Goal: Entertainment & Leisure: Consume media (video, audio)

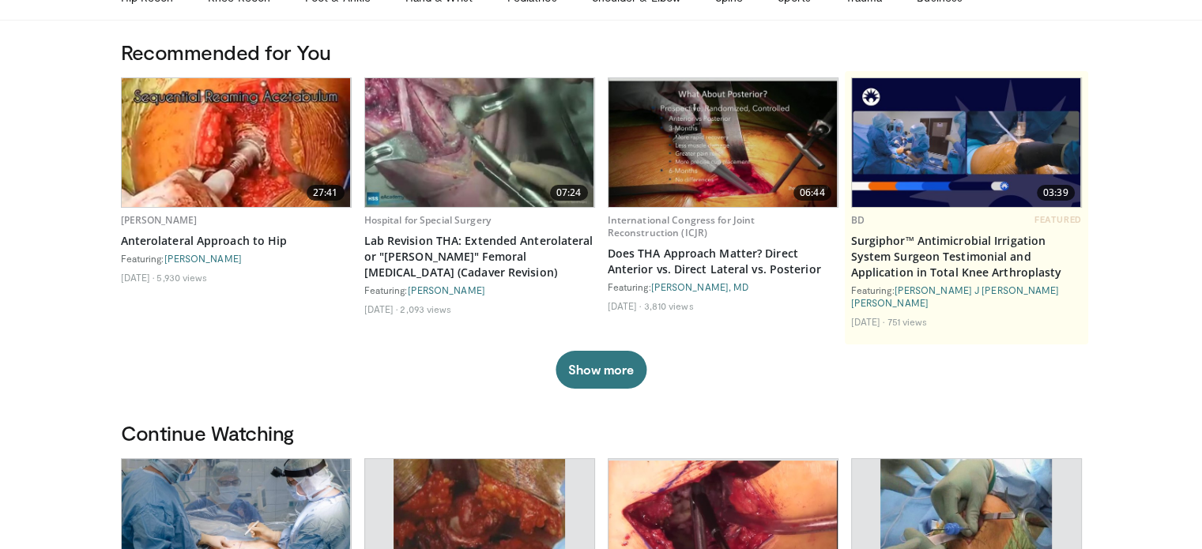
scroll to position [316, 0]
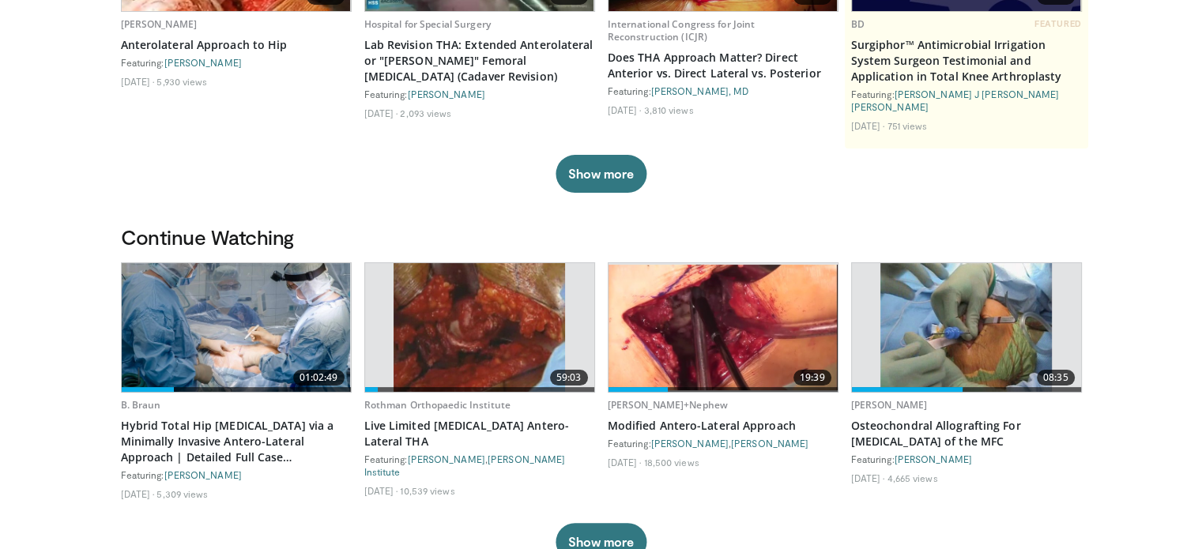
click at [250, 322] on img at bounding box center [236, 327] width 229 height 129
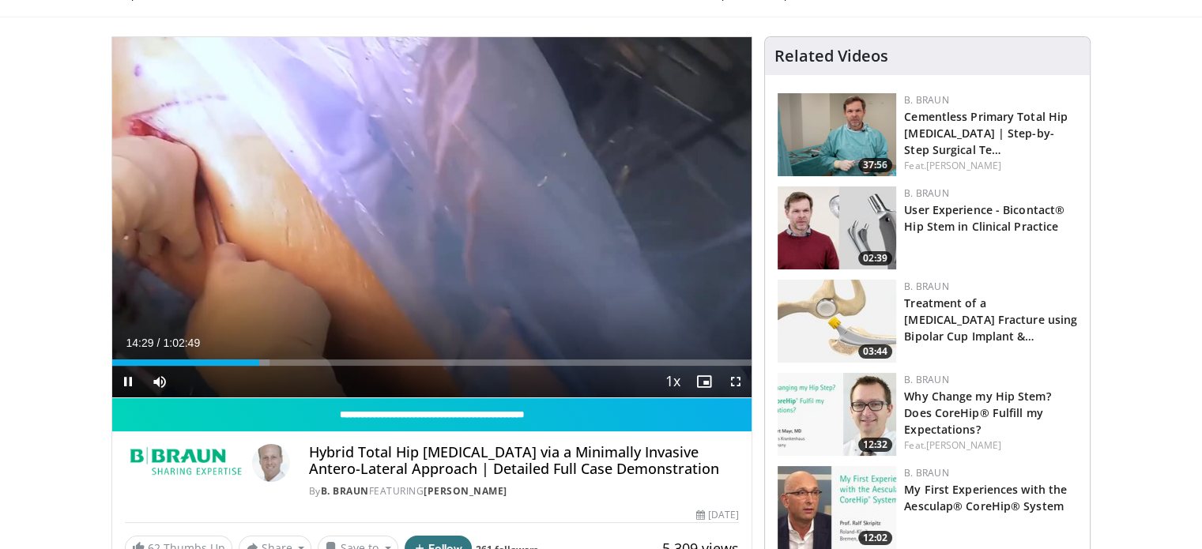
scroll to position [158, 0]
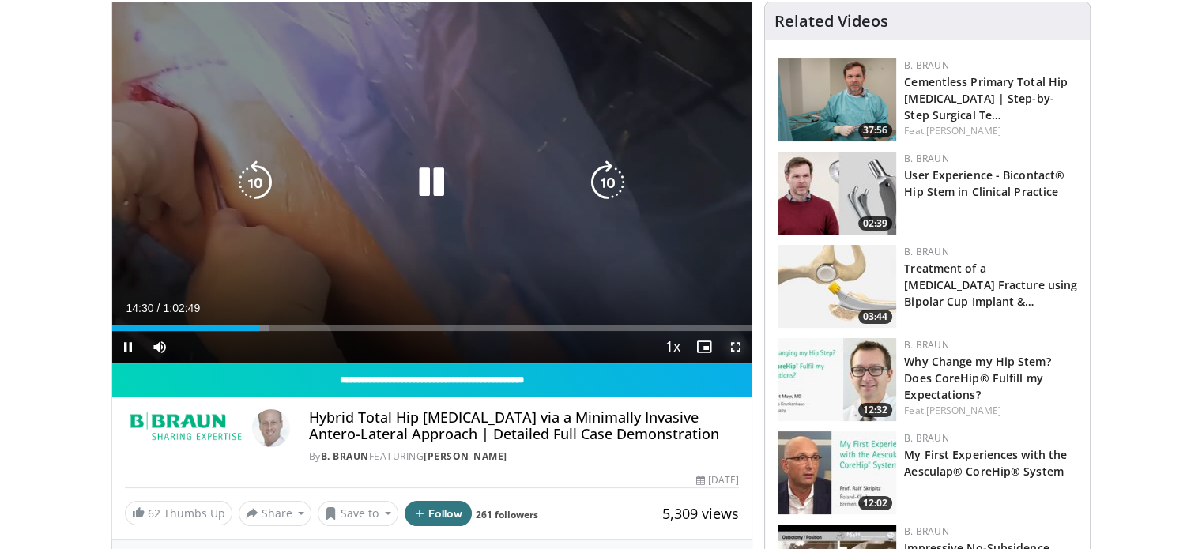
drag, startPoint x: 739, startPoint y: 344, endPoint x: 739, endPoint y: 439, distance: 95.6
click at [739, 344] on span "Video Player" at bounding box center [736, 347] width 32 height 32
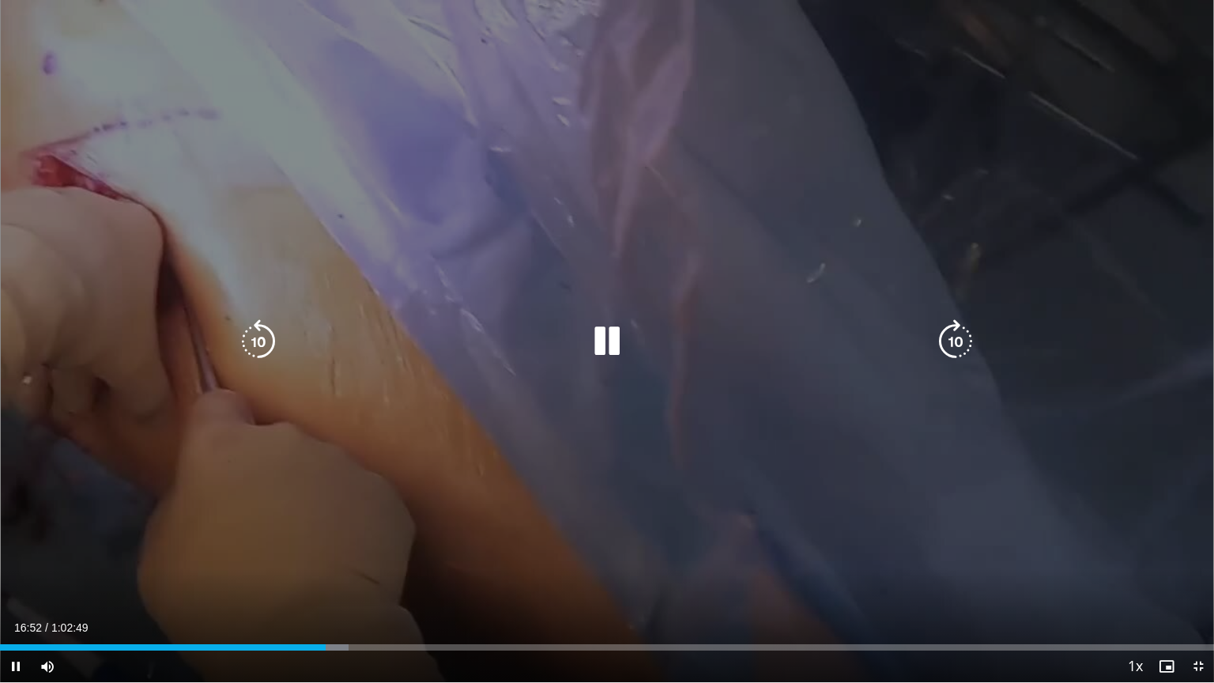
click at [621, 349] on icon "Video Player" at bounding box center [607, 341] width 44 height 44
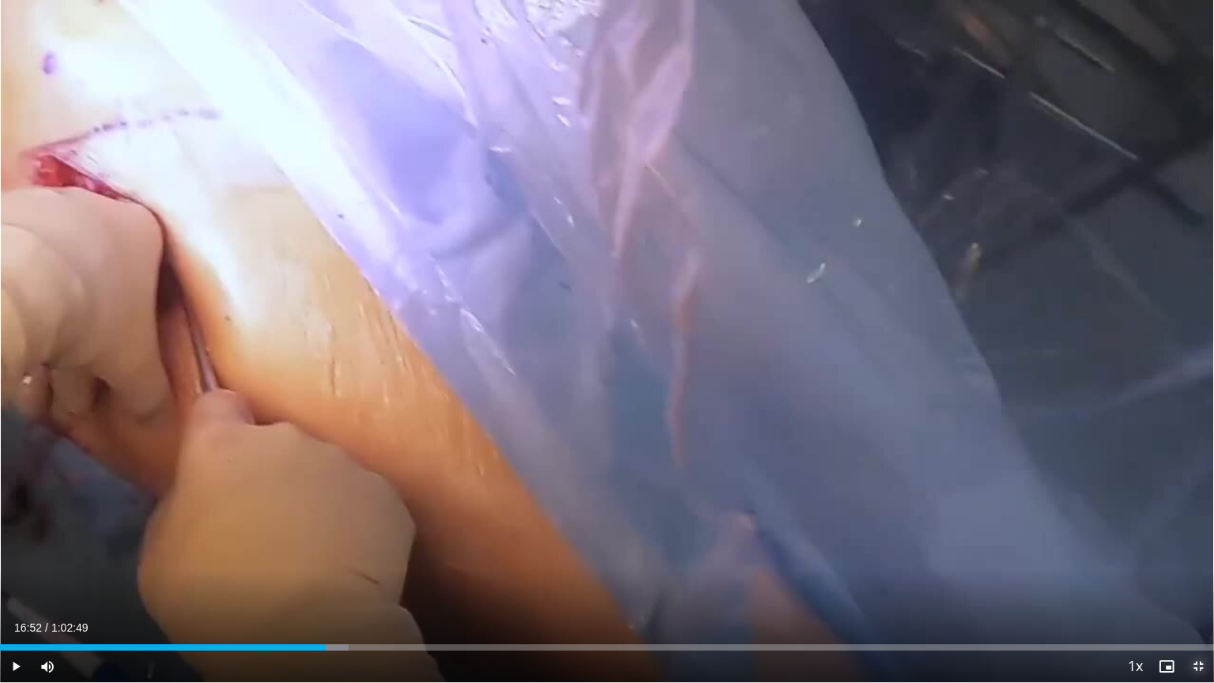
click at [1198, 549] on span "Video Player" at bounding box center [1199, 667] width 32 height 32
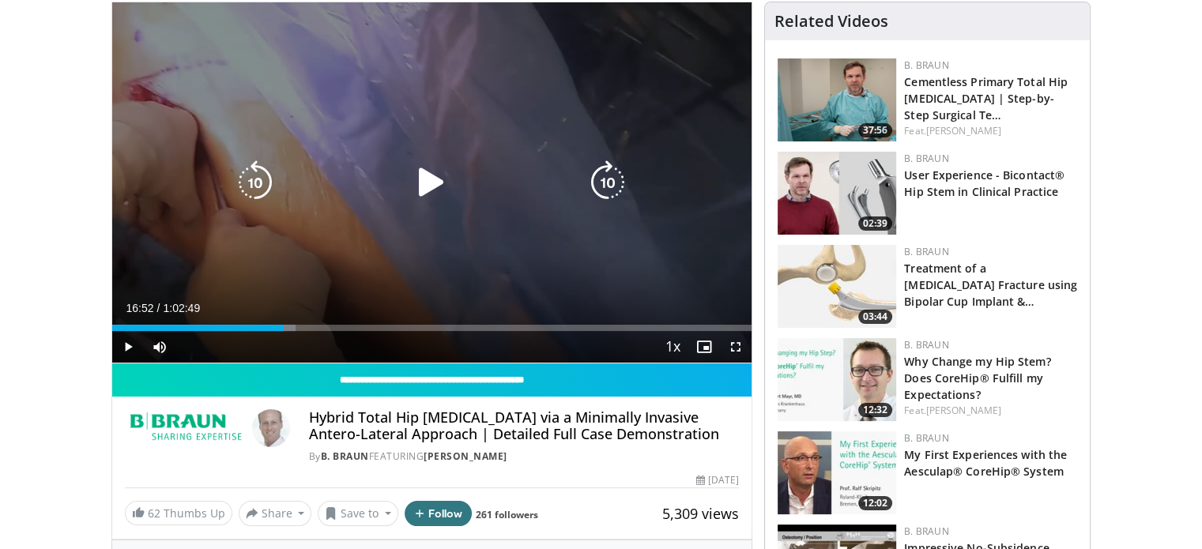
click at [418, 183] on icon "Video Player" at bounding box center [431, 182] width 44 height 44
drag, startPoint x: 736, startPoint y: 344, endPoint x: 735, endPoint y: 439, distance: 95.6
click at [735, 344] on span "Video Player" at bounding box center [736, 347] width 32 height 32
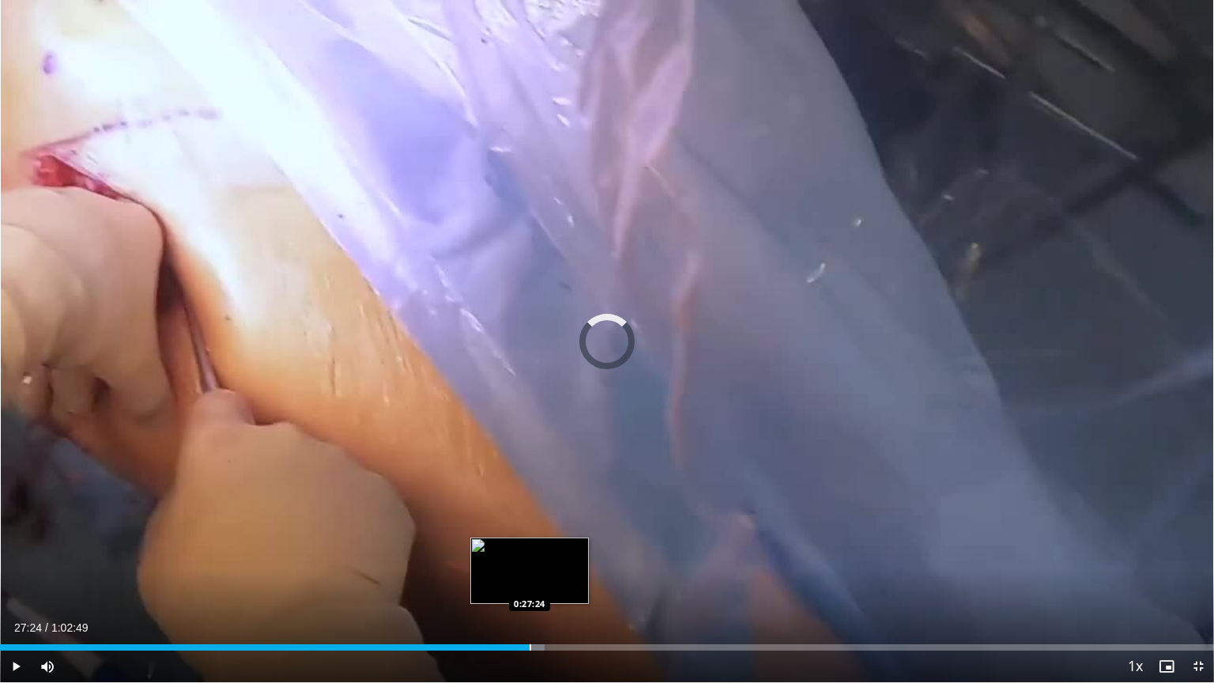
click at [530, 549] on div "Progress Bar" at bounding box center [531, 647] width 2 height 6
click at [536, 549] on div "Progress Bar" at bounding box center [537, 647] width 2 height 6
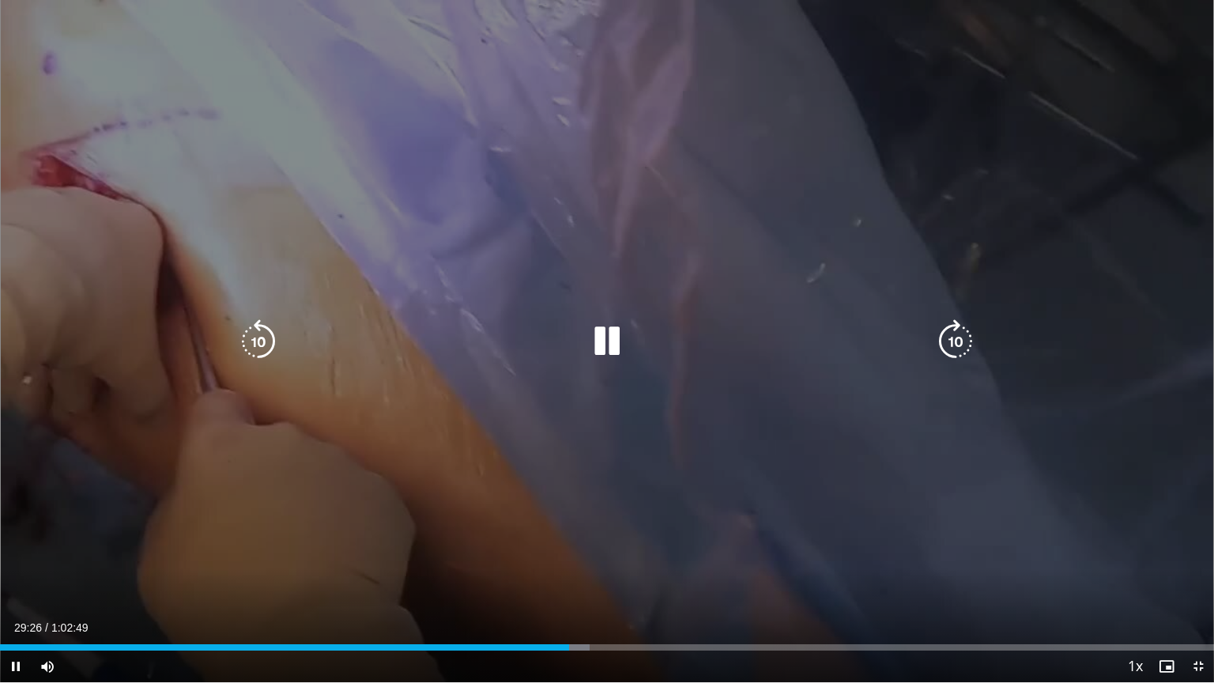
click at [610, 340] on icon "Video Player" at bounding box center [607, 341] width 44 height 44
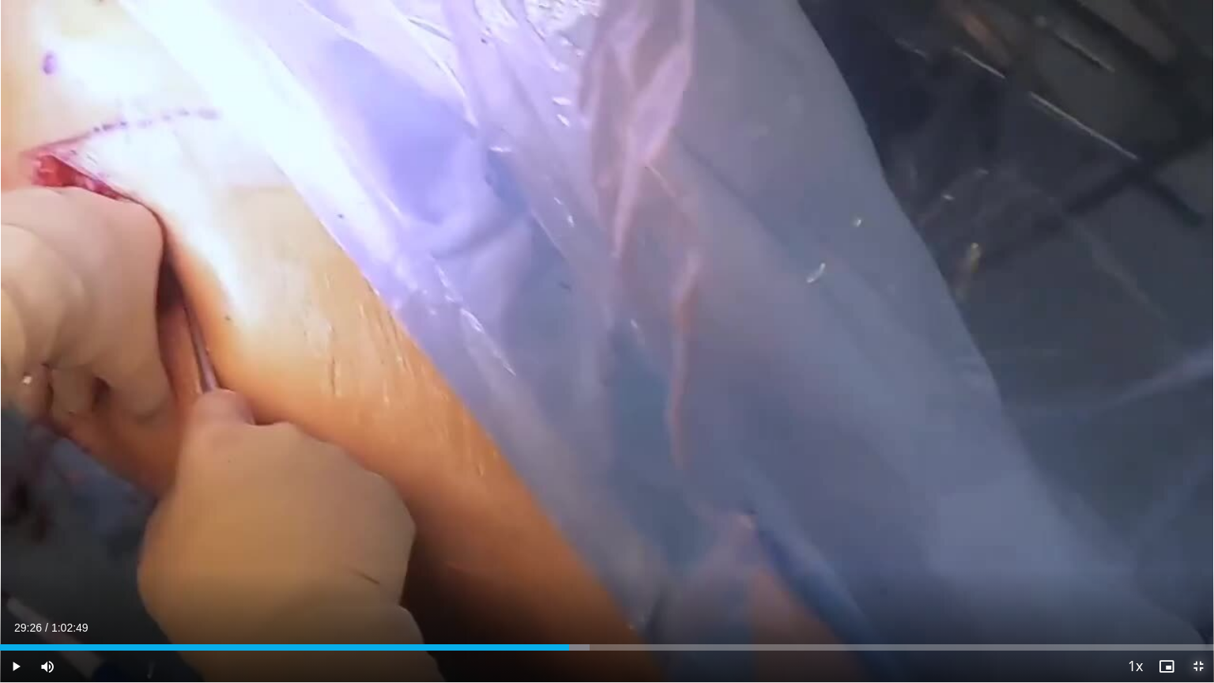
click at [1200, 549] on span "Video Player" at bounding box center [1199, 667] width 32 height 32
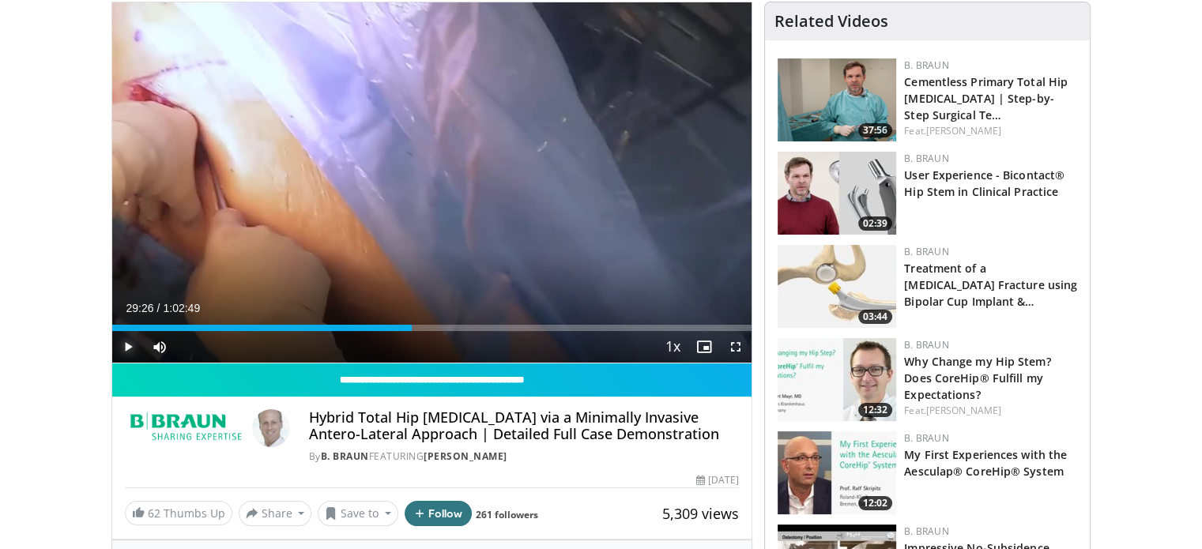
click at [120, 344] on span "Video Player" at bounding box center [128, 347] width 32 height 32
click at [742, 344] on span "Video Player" at bounding box center [736, 347] width 32 height 32
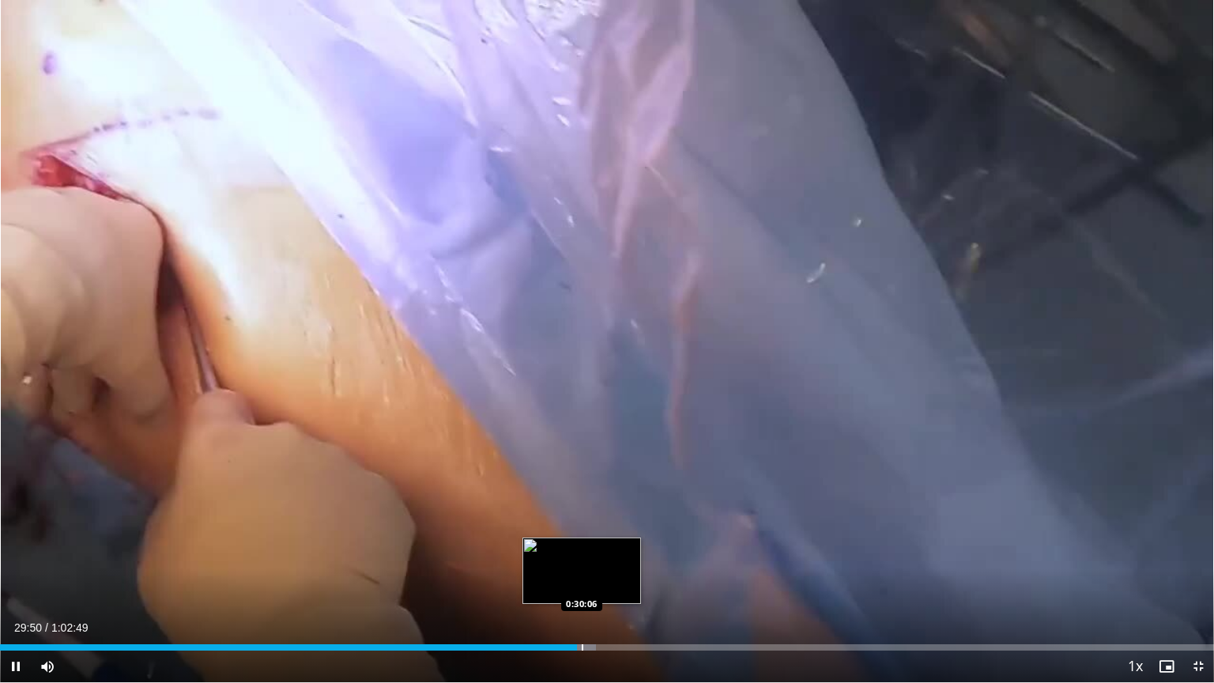
click at [582, 549] on div "Progress Bar" at bounding box center [583, 647] width 2 height 6
click at [590, 549] on div "Progress Bar" at bounding box center [591, 647] width 2 height 6
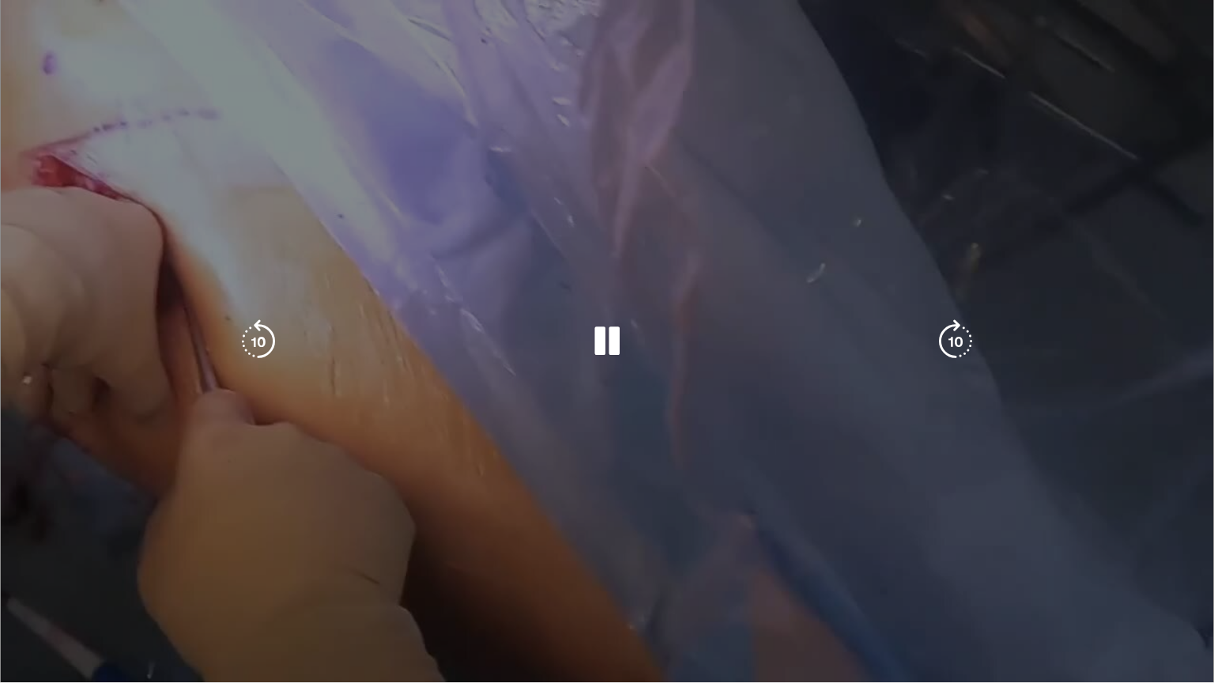
click at [604, 549] on div "Loaded : 50.26% 0:30:32 0:31:02" at bounding box center [607, 679] width 1214 height 6
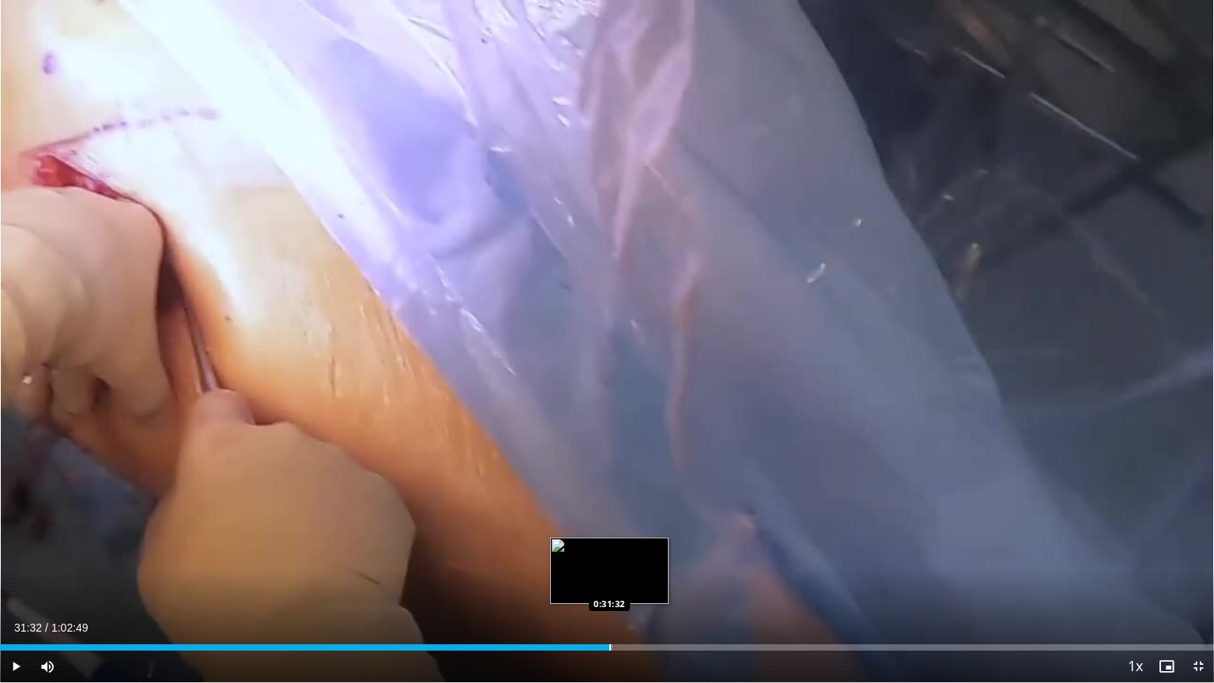
click at [609, 549] on div "Progress Bar" at bounding box center [610, 647] width 2 height 6
click at [604, 549] on div "Loaded : 51.25% 0:31:33 0:31:17" at bounding box center [607, 647] width 1214 height 6
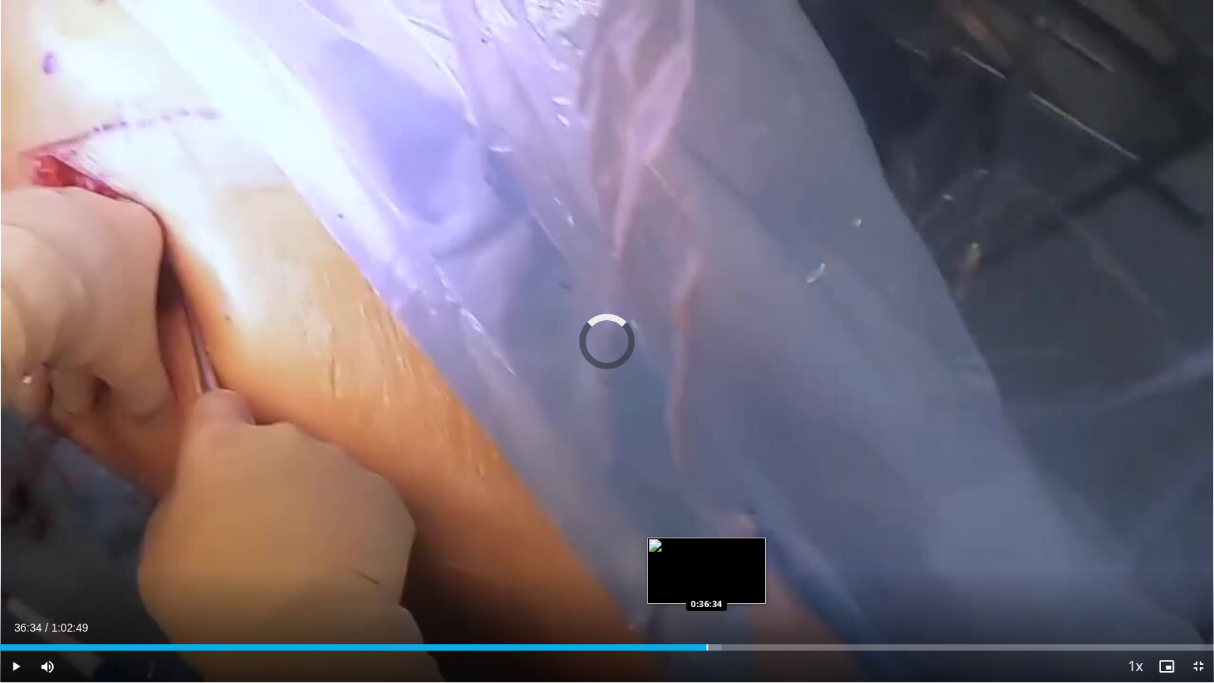
click at [707, 549] on div "Progress Bar" at bounding box center [708, 647] width 2 height 6
click at [735, 549] on div "Progress Bar" at bounding box center [736, 647] width 2 height 6
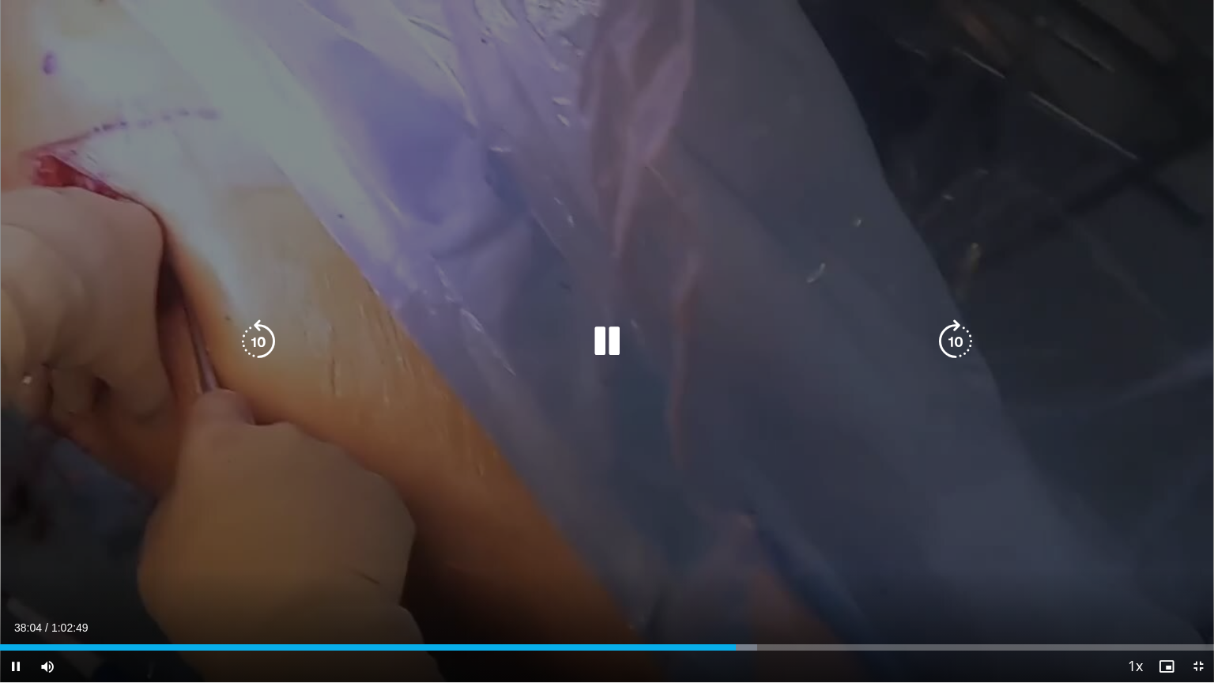
click at [745, 549] on div "Progress Bar" at bounding box center [742, 647] width 32 height 6
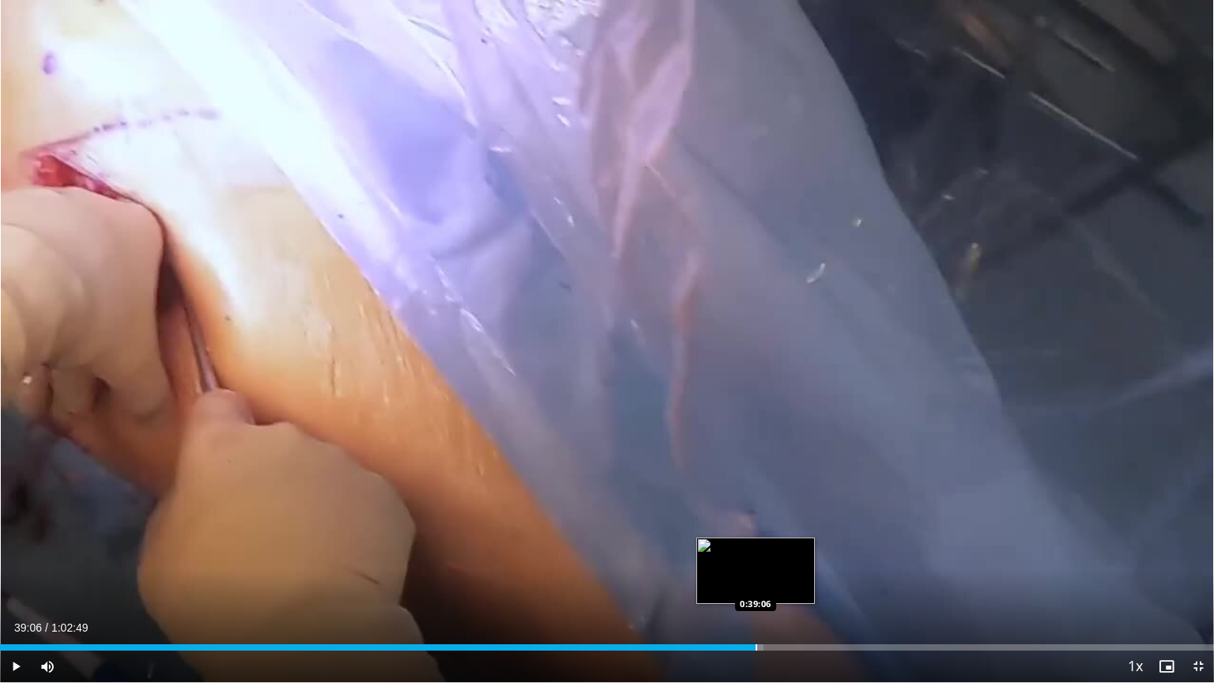
click at [756, 549] on div "Progress Bar" at bounding box center [757, 647] width 2 height 6
click at [764, 549] on div "Progress Bar" at bounding box center [765, 647] width 2 height 6
click at [775, 549] on div "Progress Bar" at bounding box center [775, 647] width 2 height 6
click at [778, 549] on div "Progress Bar" at bounding box center [779, 647] width 2 height 6
click at [786, 549] on div "Progress Bar" at bounding box center [787, 647] width 2 height 6
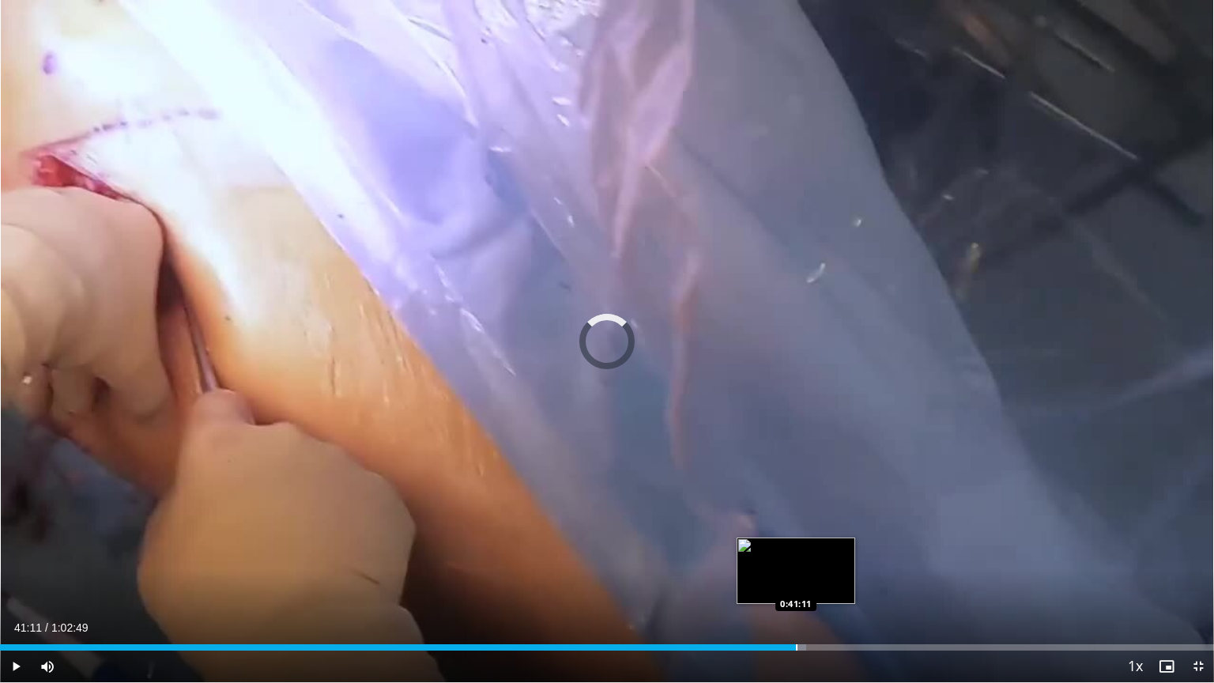
click at [796, 549] on div "Progress Bar" at bounding box center [797, 647] width 2 height 6
click at [805, 549] on div "Progress Bar" at bounding box center [806, 647] width 2 height 6
click at [816, 549] on div "Progress Bar" at bounding box center [817, 647] width 2 height 6
click at [828, 549] on div "Progress Bar" at bounding box center [829, 647] width 2 height 6
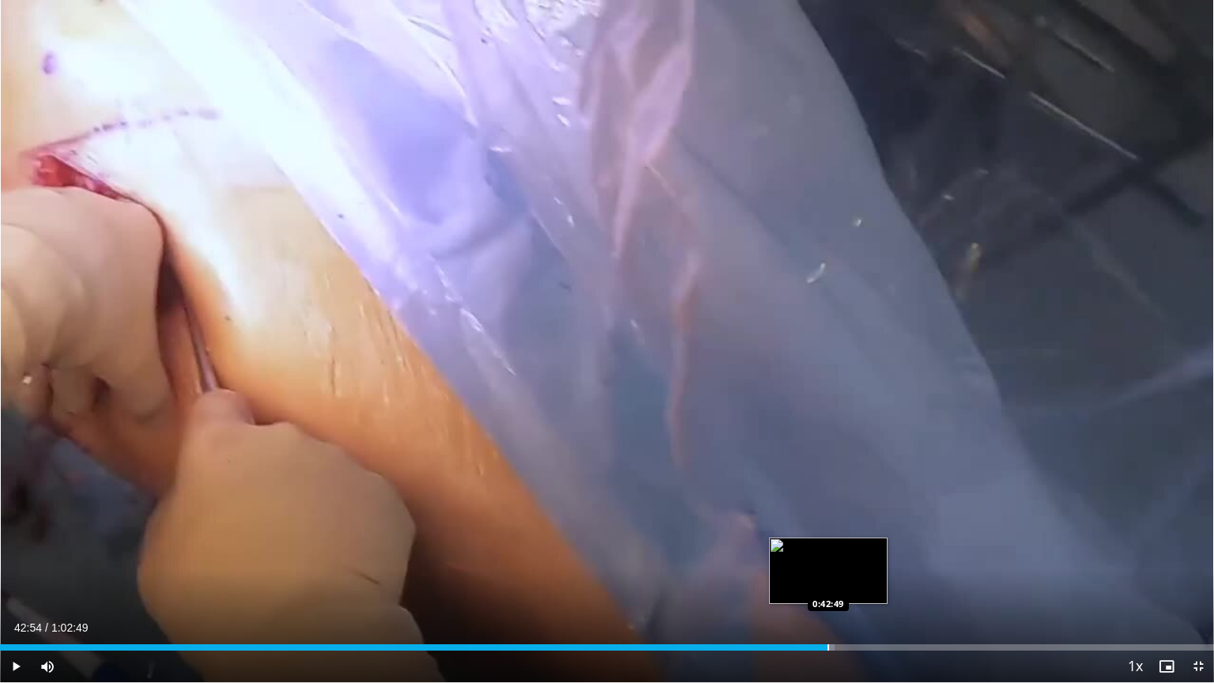
click at [828, 549] on div "Progress Bar" at bounding box center [829, 647] width 2 height 6
click at [838, 549] on div "Progress Bar" at bounding box center [829, 647] width 18 height 6
click at [846, 549] on div "Progress Bar" at bounding box center [847, 647] width 2 height 6
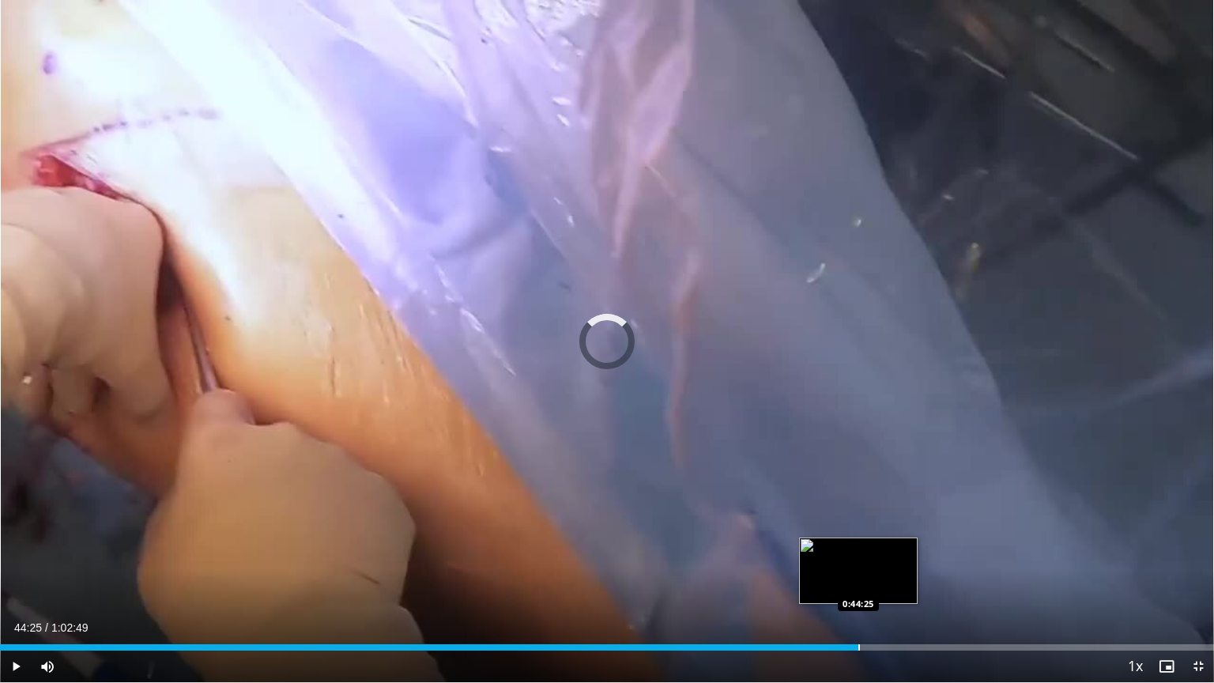
click at [858, 549] on div "Progress Bar" at bounding box center [859, 647] width 2 height 6
click at [869, 549] on div "Progress Bar" at bounding box center [869, 647] width 2 height 6
click at [876, 549] on div "Progress Bar" at bounding box center [877, 647] width 2 height 6
click at [886, 549] on div "Progress Bar" at bounding box center [887, 647] width 2 height 6
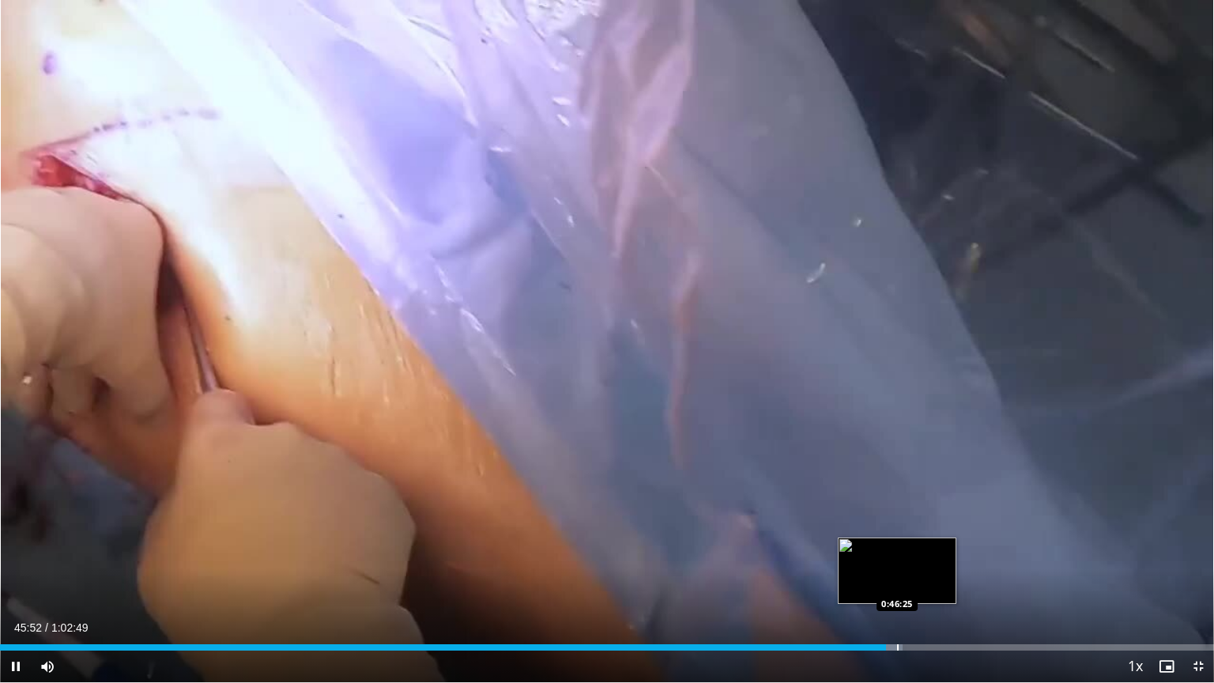
click at [897, 549] on div "Progress Bar" at bounding box center [898, 647] width 2 height 6
click at [908, 549] on div "Progress Bar" at bounding box center [909, 647] width 2 height 6
click at [918, 549] on div "Progress Bar" at bounding box center [919, 647] width 2 height 6
click at [926, 549] on div "Progress Bar" at bounding box center [927, 647] width 2 height 6
click at [939, 549] on div "Progress Bar" at bounding box center [940, 647] width 2 height 6
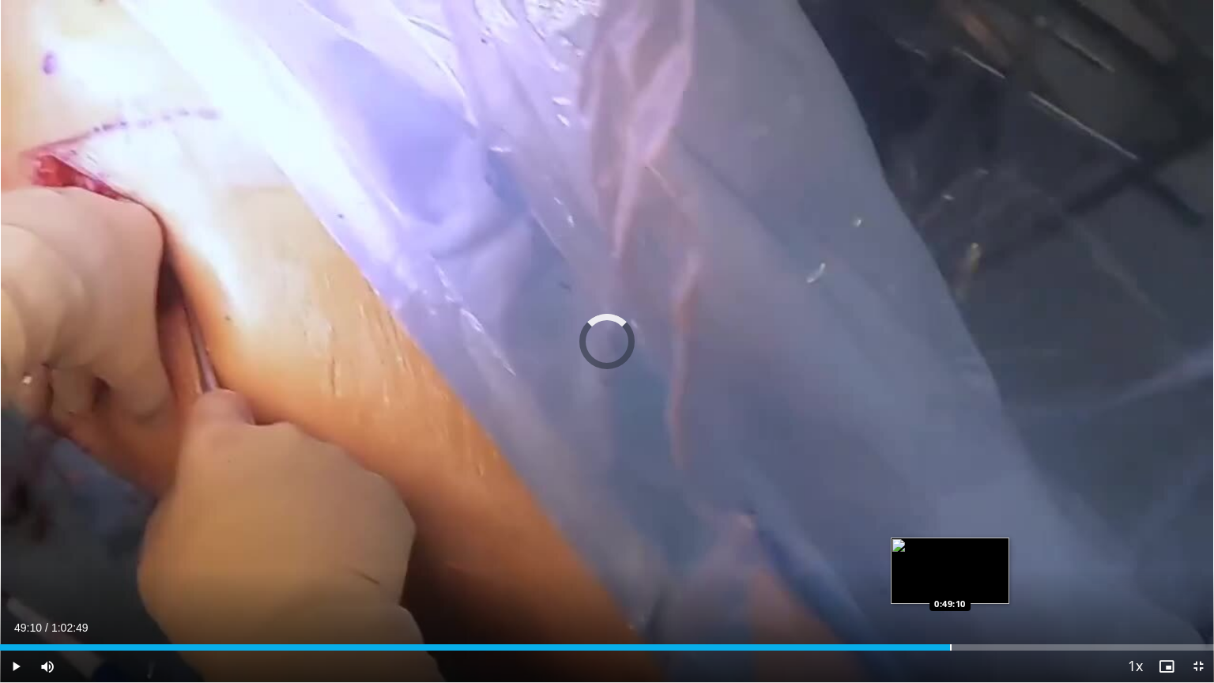
click at [950, 549] on div "Progress Bar" at bounding box center [951, 647] width 2 height 6
click at [956, 549] on div "Progress Bar" at bounding box center [957, 647] width 2 height 6
click at [968, 549] on div "Progress Bar" at bounding box center [969, 647] width 2 height 6
click at [985, 549] on div "Loaded : 82.05% 0:50:26 0:50:58" at bounding box center [607, 643] width 1214 height 15
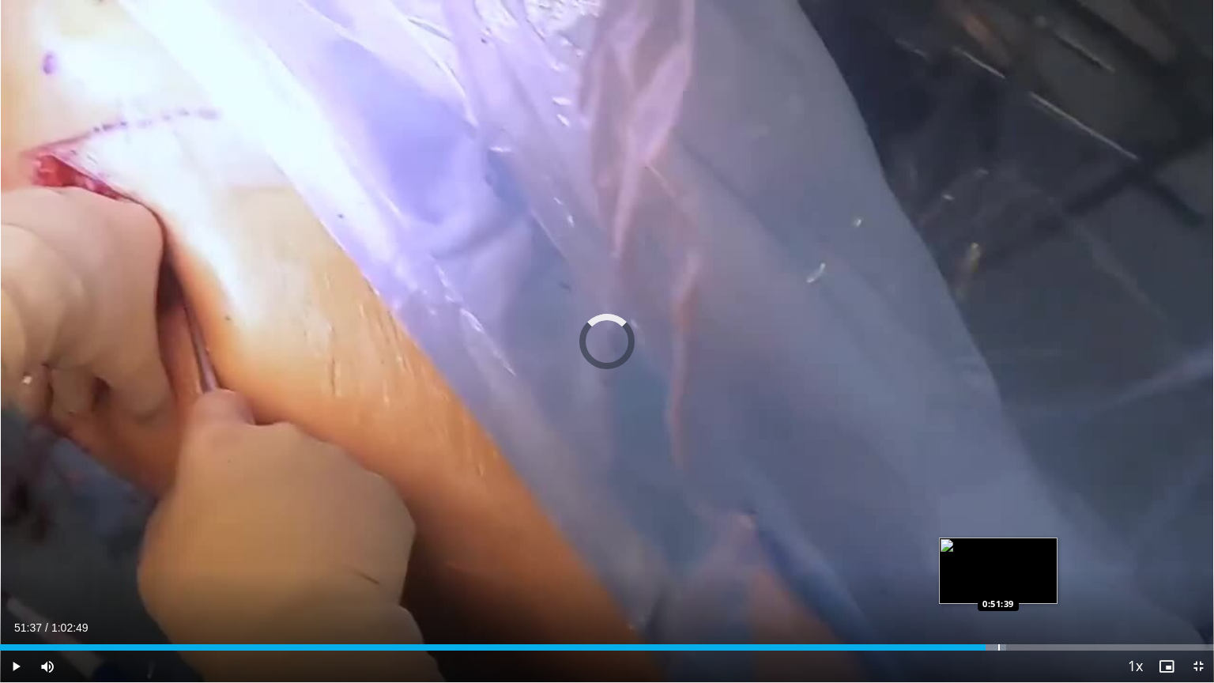
click at [997, 549] on div "Loaded : 82.85% 0:50:59 0:51:39" at bounding box center [607, 647] width 1214 height 6
click at [1010, 549] on div "Loaded : 82.89% 0:52:16 0:52:06" at bounding box center [607, 647] width 1214 height 6
click at [1020, 549] on div "Loaded : 84.70% 0:52:18 0:52:53" at bounding box center [607, 647] width 1214 height 6
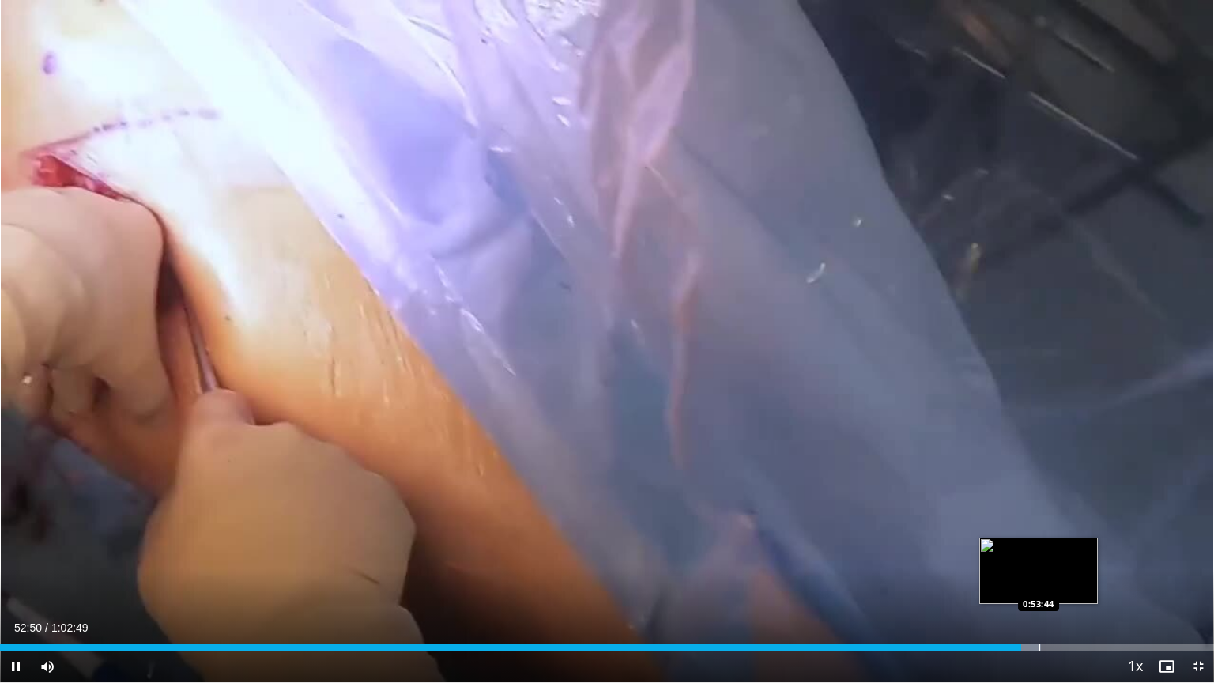
click at [1038, 549] on video-js "**********" at bounding box center [607, 341] width 1214 height 683
click at [1043, 549] on div "Progress Bar" at bounding box center [1043, 647] width 2 height 6
click at [1034, 549] on div "0:53:30" at bounding box center [517, 647] width 1034 height 6
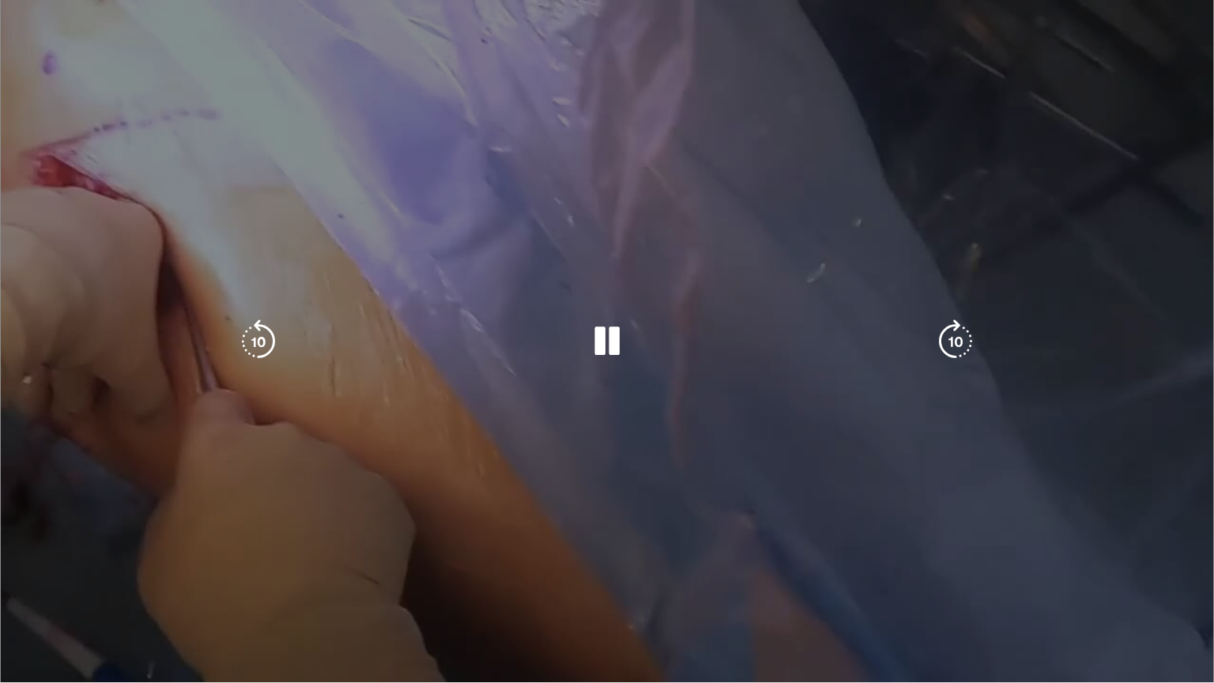
click at [1058, 549] on div "Loaded : 87.09% 0:53:38 0:55:08" at bounding box center [607, 679] width 1214 height 6
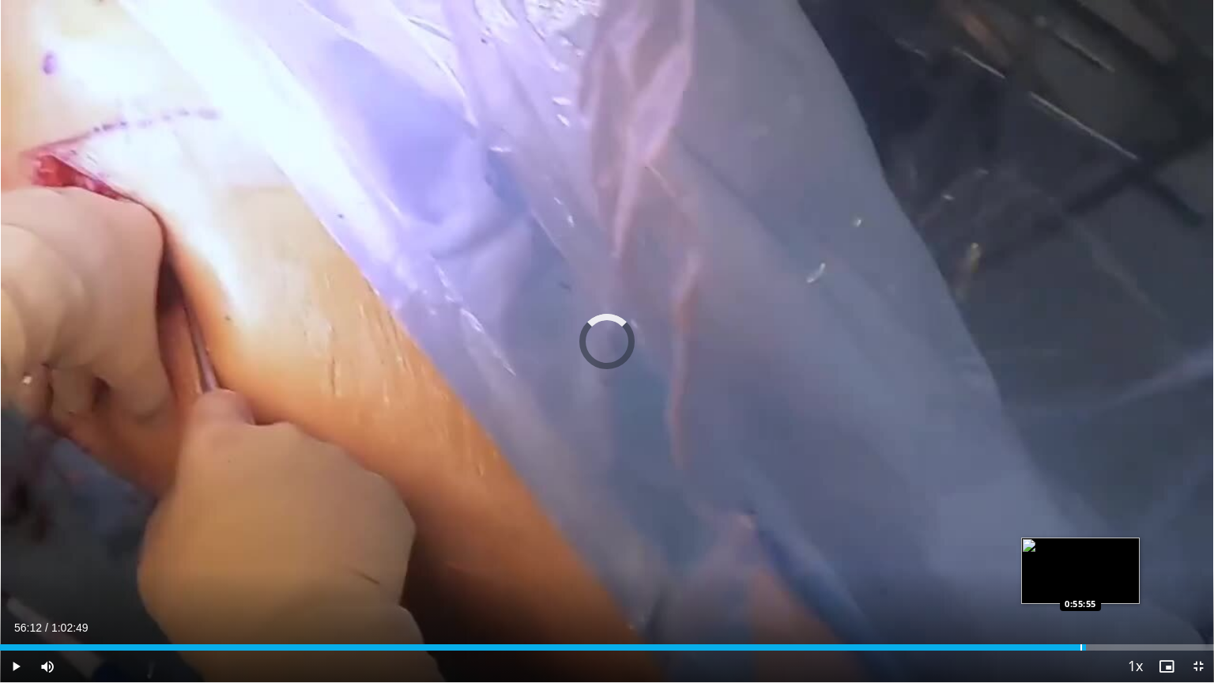
click at [1085, 549] on div "Loaded : 88.41% 0:56:12 0:55:55" at bounding box center [607, 647] width 1214 height 6
click at [1096, 549] on div "Progress Bar" at bounding box center [1097, 647] width 2 height 6
click at [1111, 549] on div "Progress Bar" at bounding box center [1112, 647] width 2 height 6
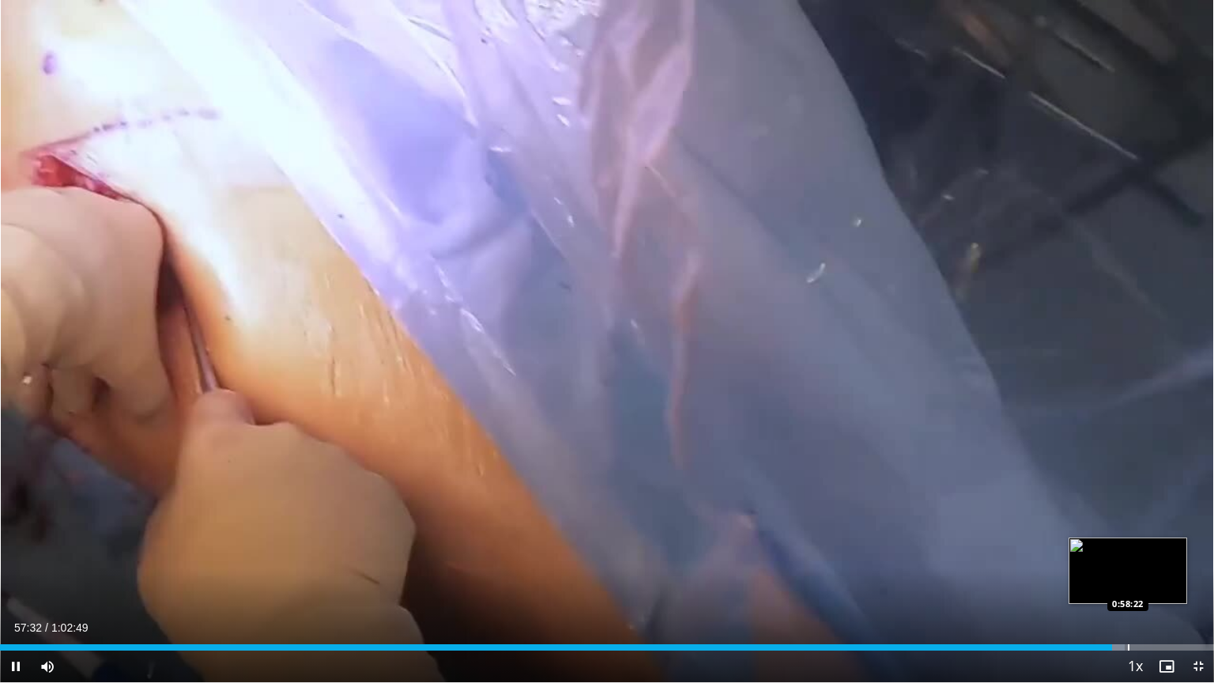
click at [1128, 549] on div "Progress Bar" at bounding box center [1129, 647] width 2 height 6
click at [1146, 549] on div "Loaded : 94.73% 0:59:21 0:59:23" at bounding box center [607, 647] width 1214 height 6
click at [1192, 549] on span "Video Player" at bounding box center [1199, 667] width 32 height 32
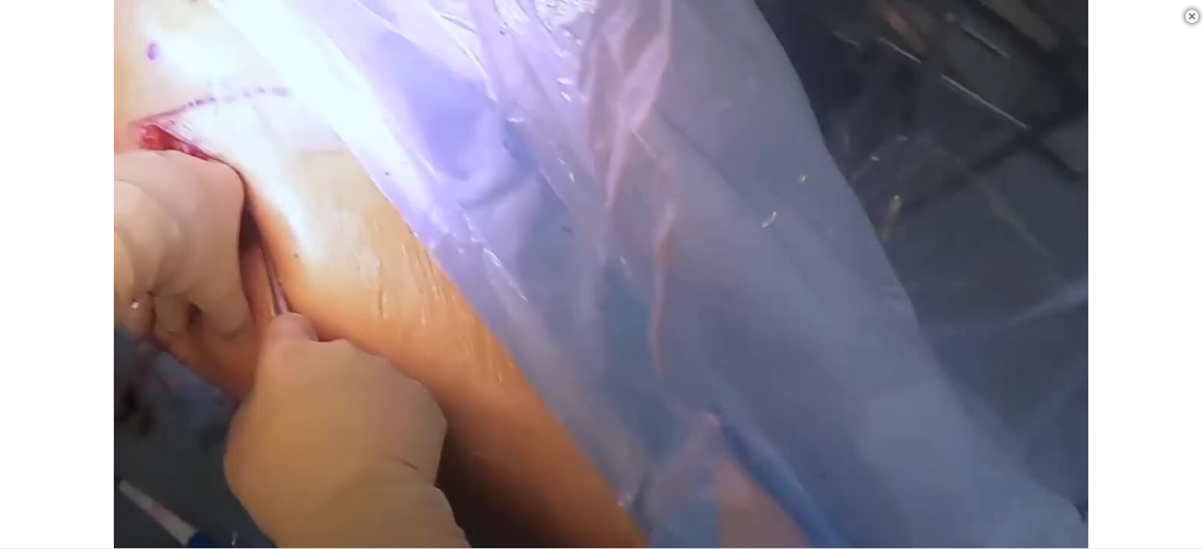
scroll to position [553, 0]
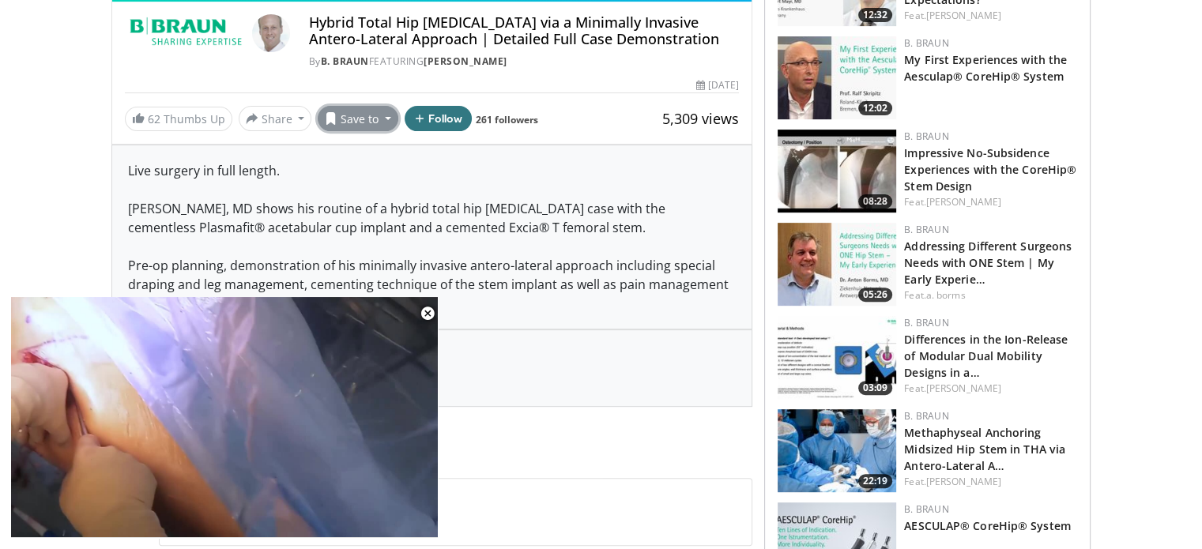
click at [383, 117] on button "Save to" at bounding box center [358, 118] width 81 height 25
click at [378, 150] on span "Add to Favorites" at bounding box center [386, 151] width 97 height 17
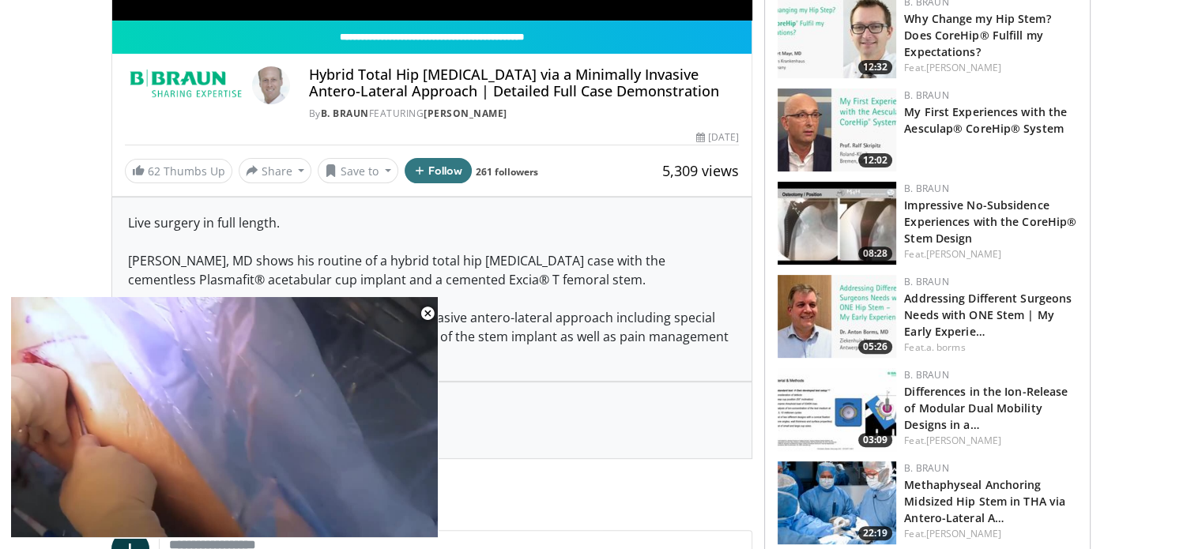
scroll to position [605, 0]
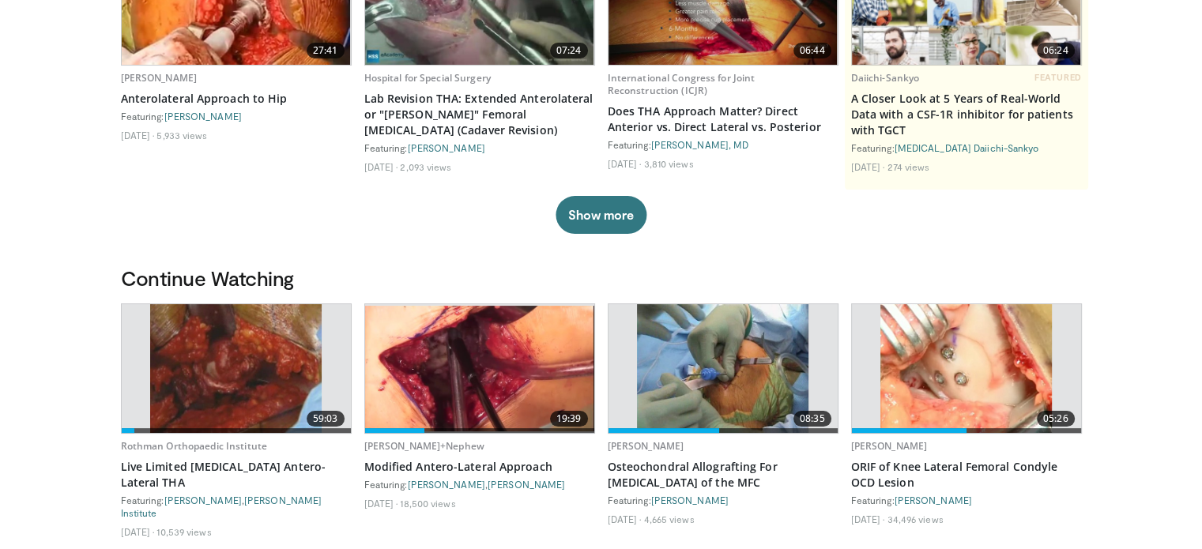
scroll to position [376, 0]
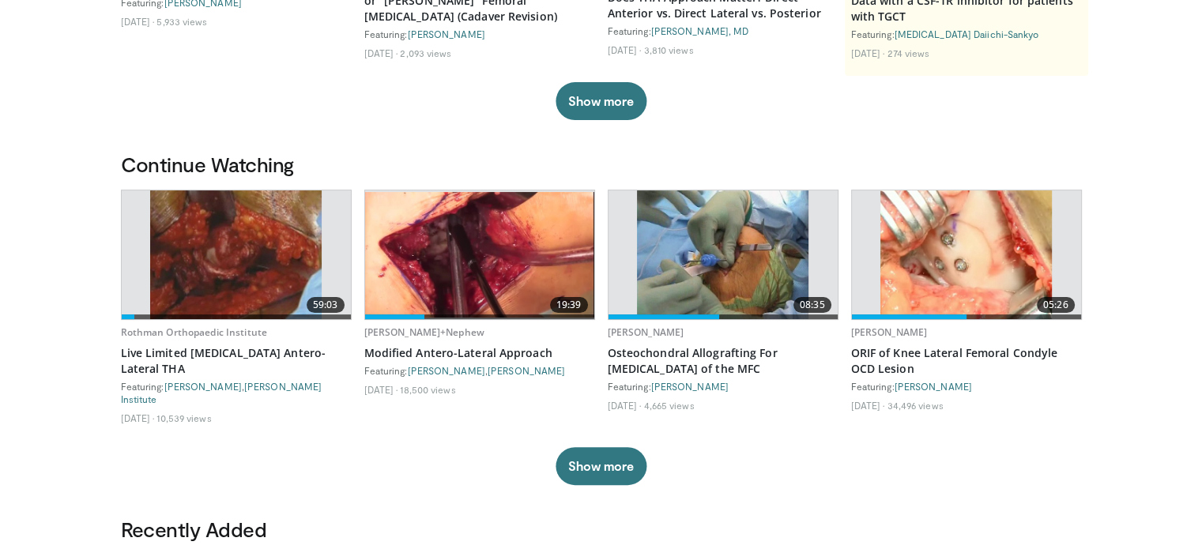
click at [240, 246] on img at bounding box center [236, 255] width 172 height 129
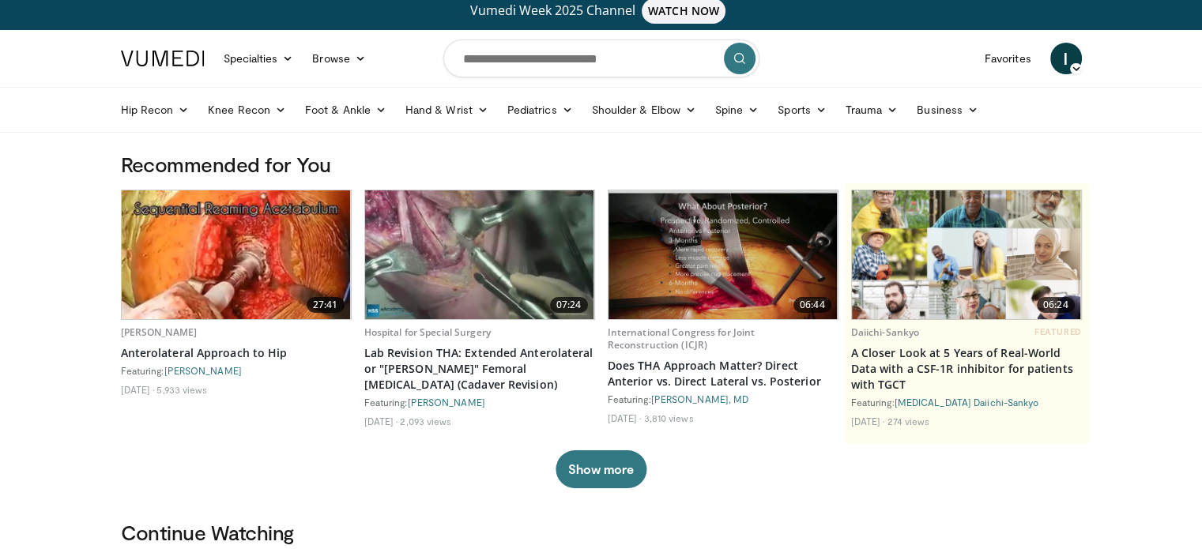
scroll to position [0, 0]
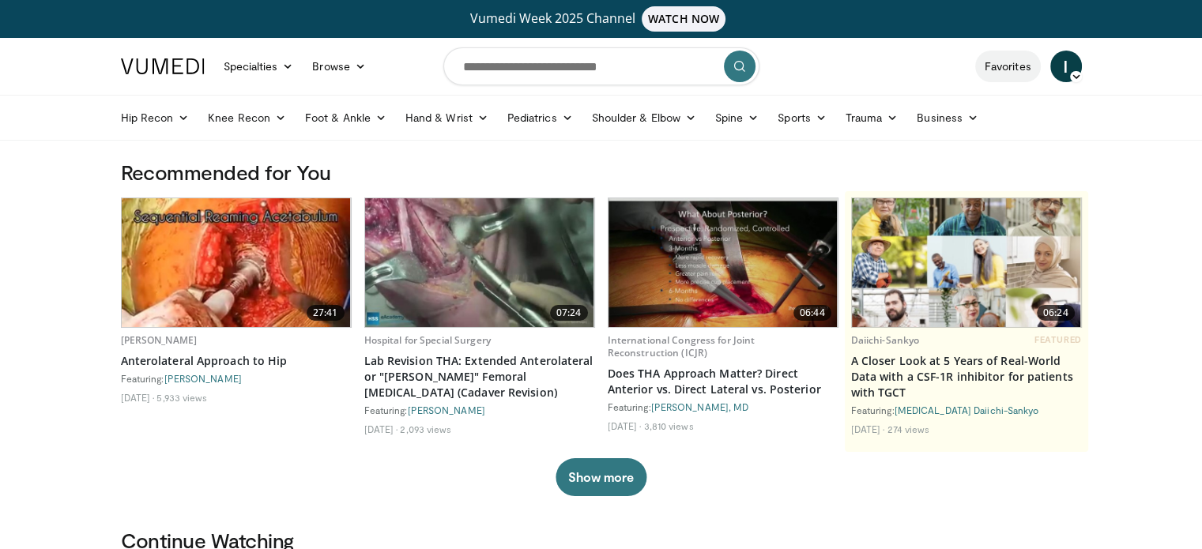
click at [1017, 64] on link "Favorites" at bounding box center [1008, 67] width 66 height 32
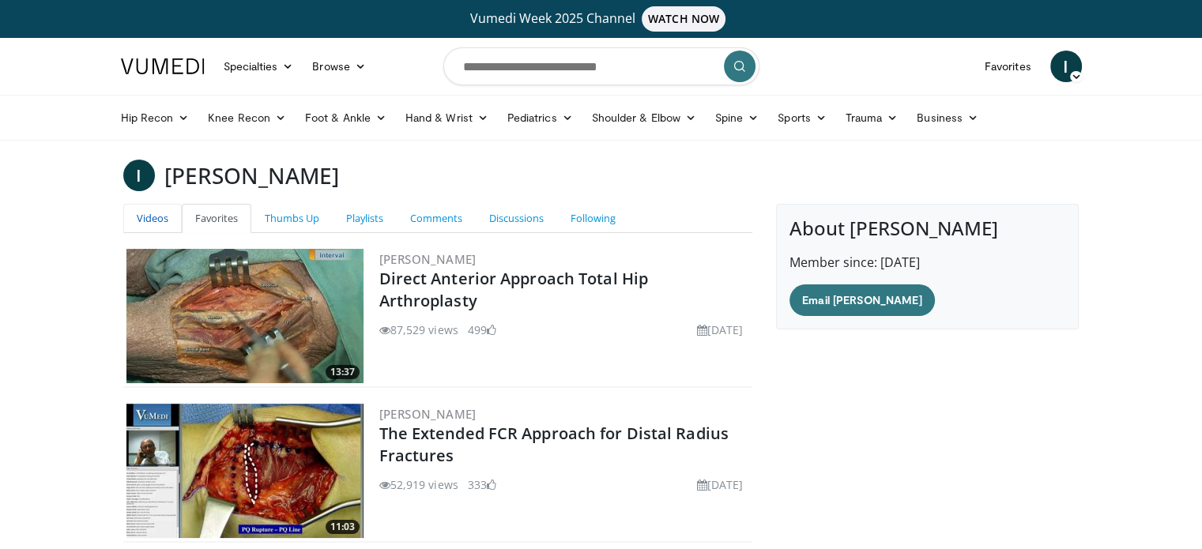
click at [149, 208] on link "Videos" at bounding box center [152, 218] width 58 height 29
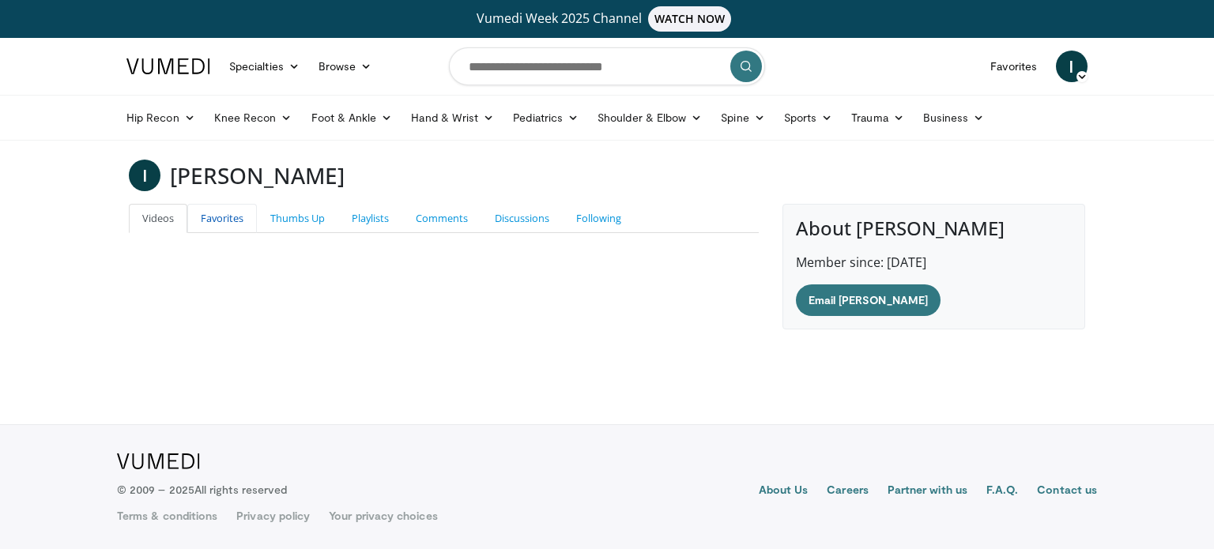
click at [228, 213] on link "Favorites" at bounding box center [222, 218] width 70 height 29
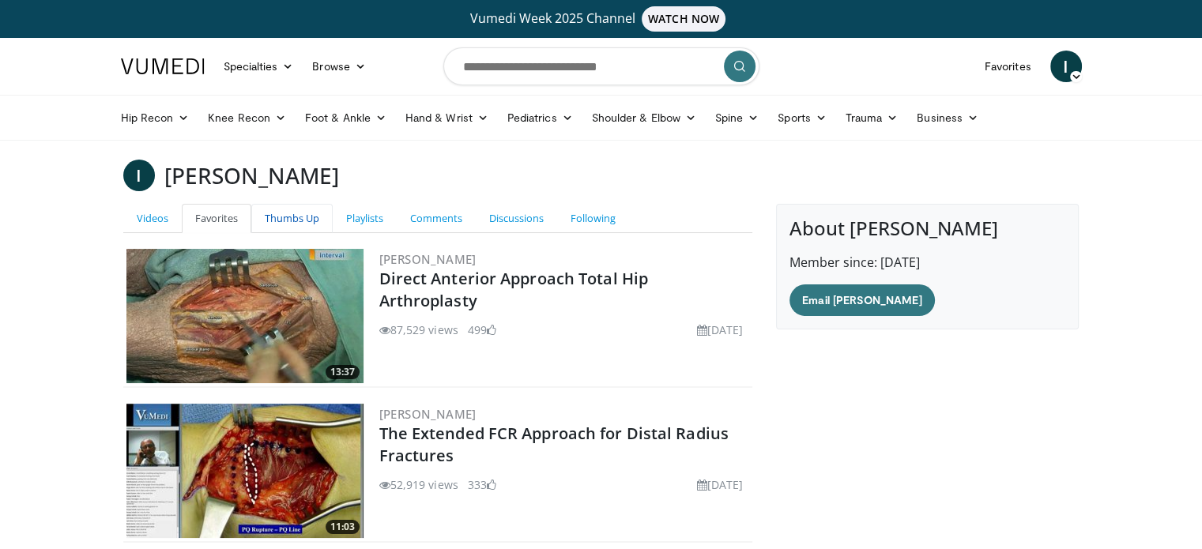
click at [283, 221] on link "Thumbs Up" at bounding box center [291, 218] width 81 height 29
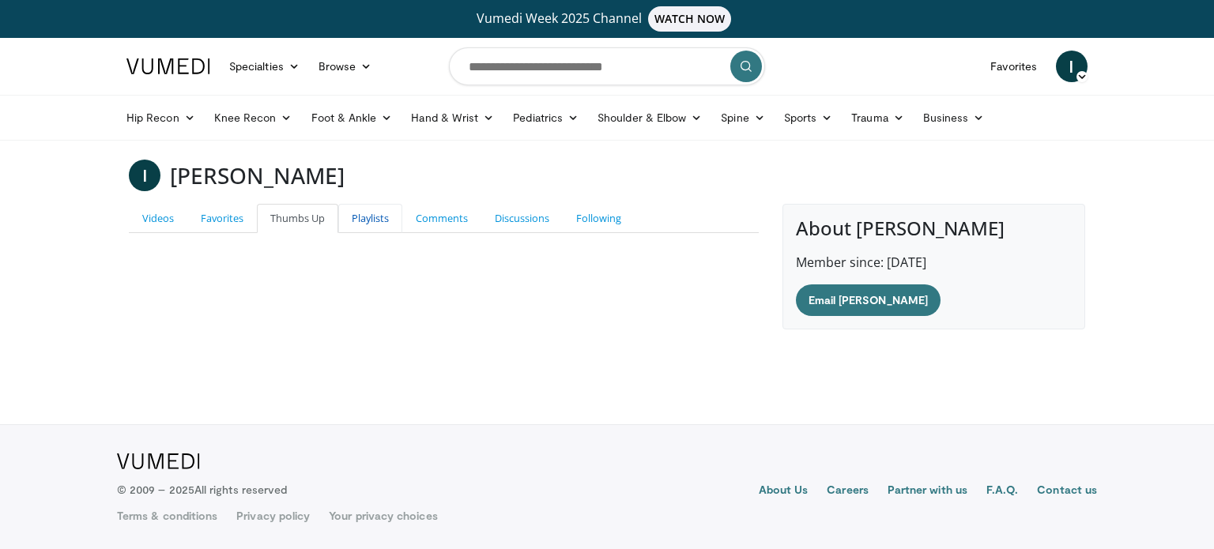
click at [369, 221] on link "Playlists" at bounding box center [370, 218] width 64 height 29
click at [218, 168] on h3 "Imre Takacs" at bounding box center [257, 176] width 175 height 32
click at [166, 73] on img at bounding box center [168, 66] width 84 height 16
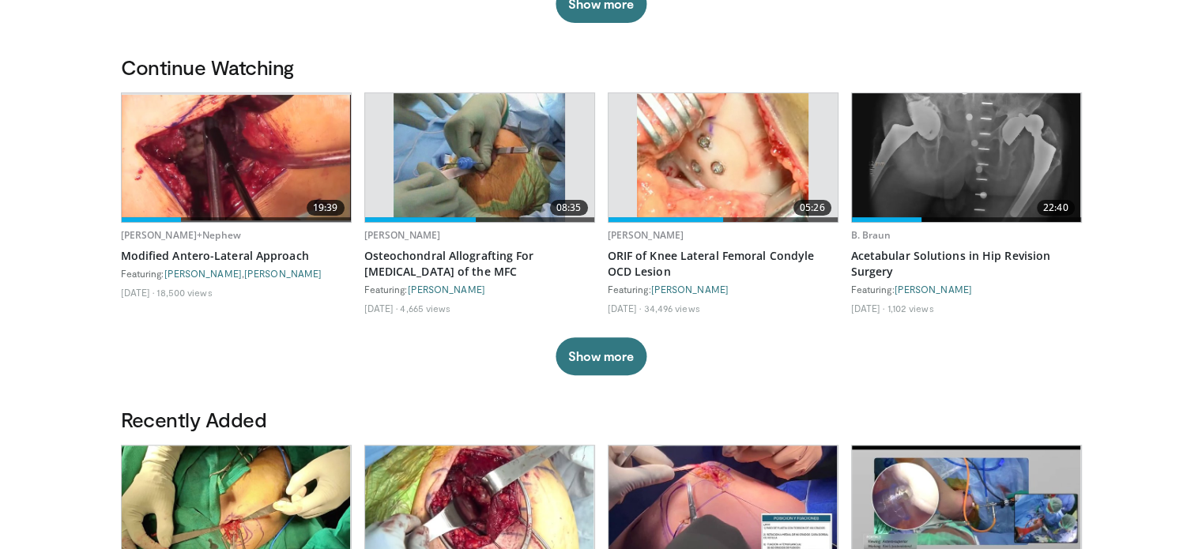
scroll to position [474, 0]
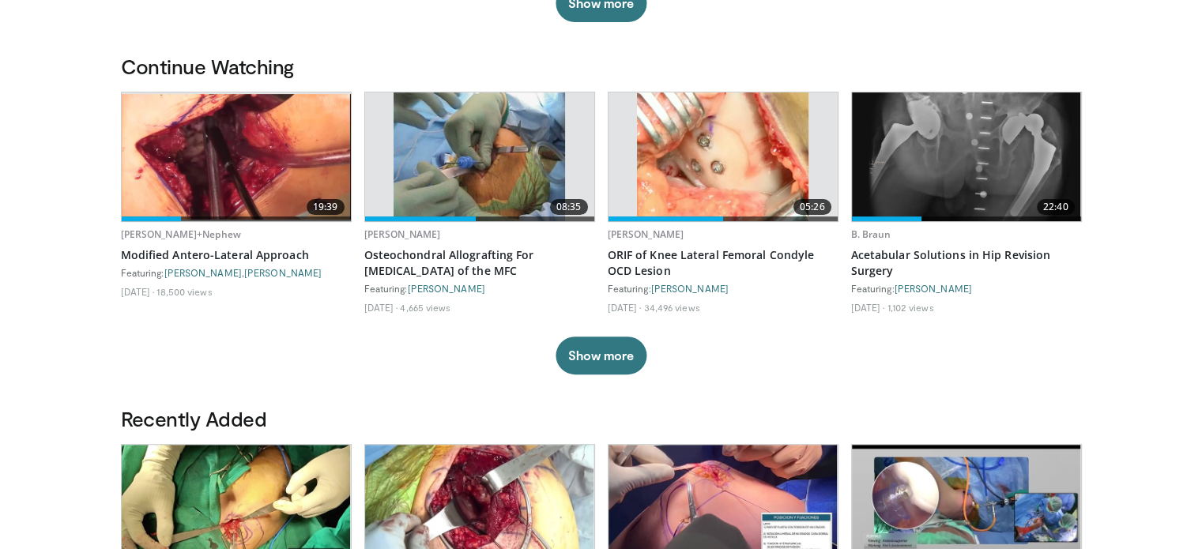
click at [596, 341] on button "Show more" at bounding box center [601, 356] width 91 height 38
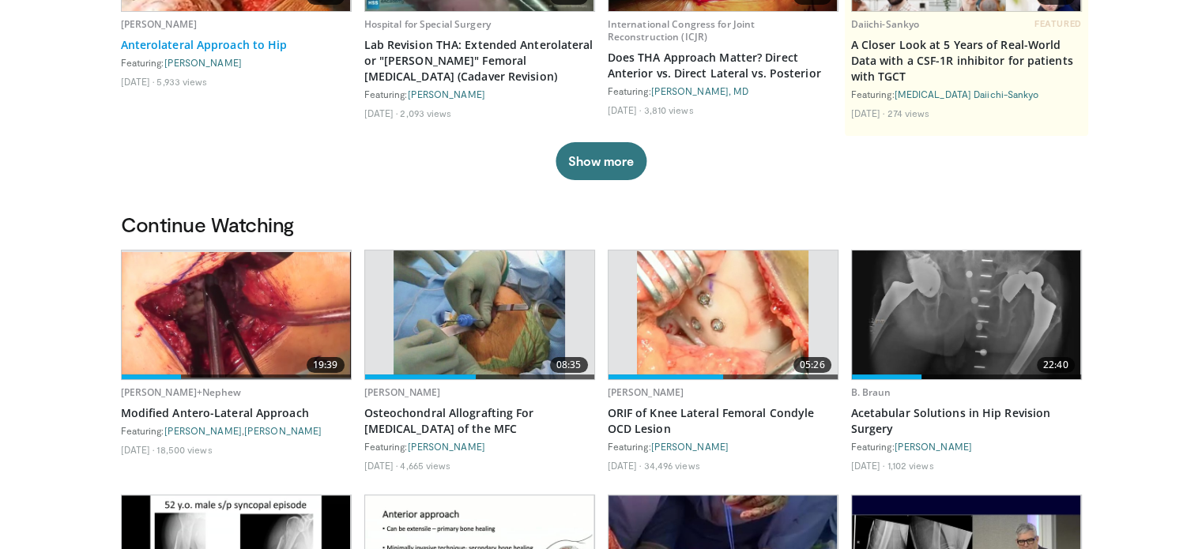
scroll to position [0, 0]
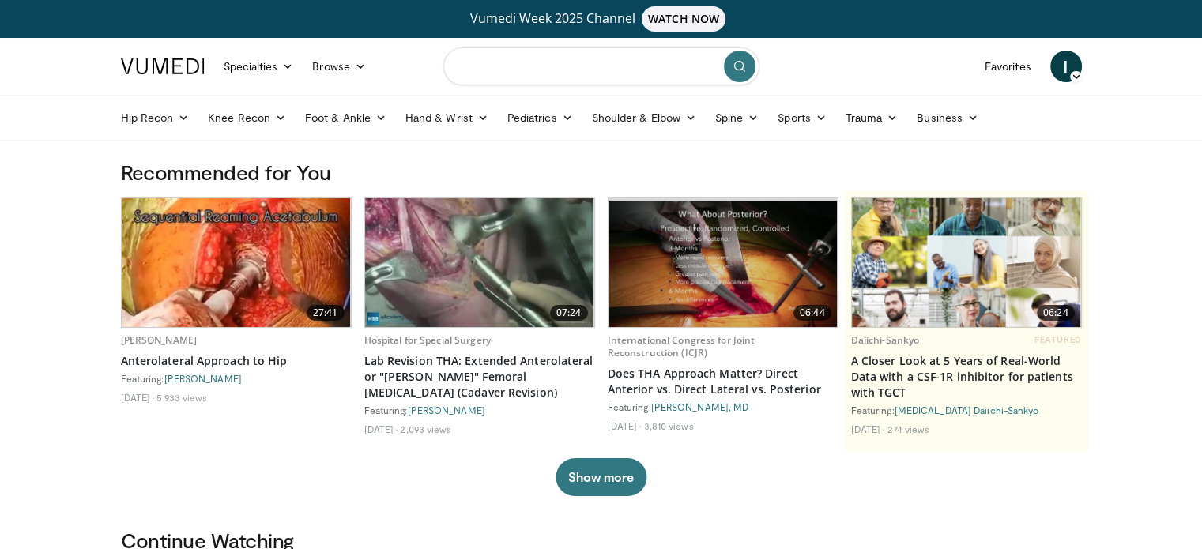
click at [542, 66] on input "Search topics, interventions" at bounding box center [601, 66] width 316 height 38
type input "**********"
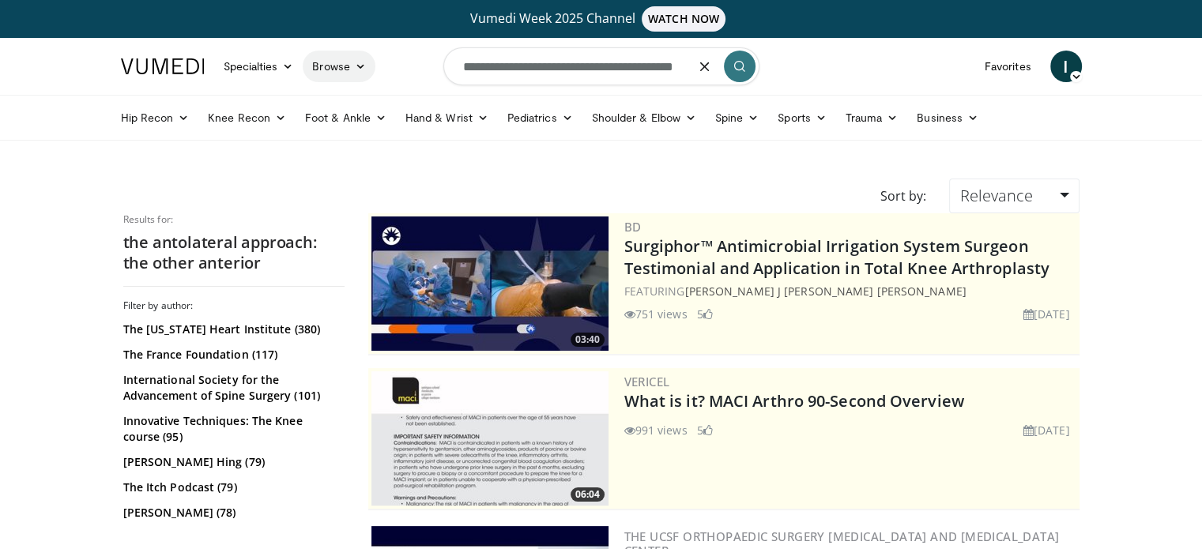
drag, startPoint x: 695, startPoint y: 66, endPoint x: 334, endPoint y: 58, distance: 361.3
click at [334, 58] on nav "Specialties Adult & Family Medicine Allergy, [MEDICAL_DATA], Immunology Anesthe…" at bounding box center [601, 66] width 980 height 57
click at [702, 66] on icon "button" at bounding box center [705, 66] width 13 height 13
type input "**********"
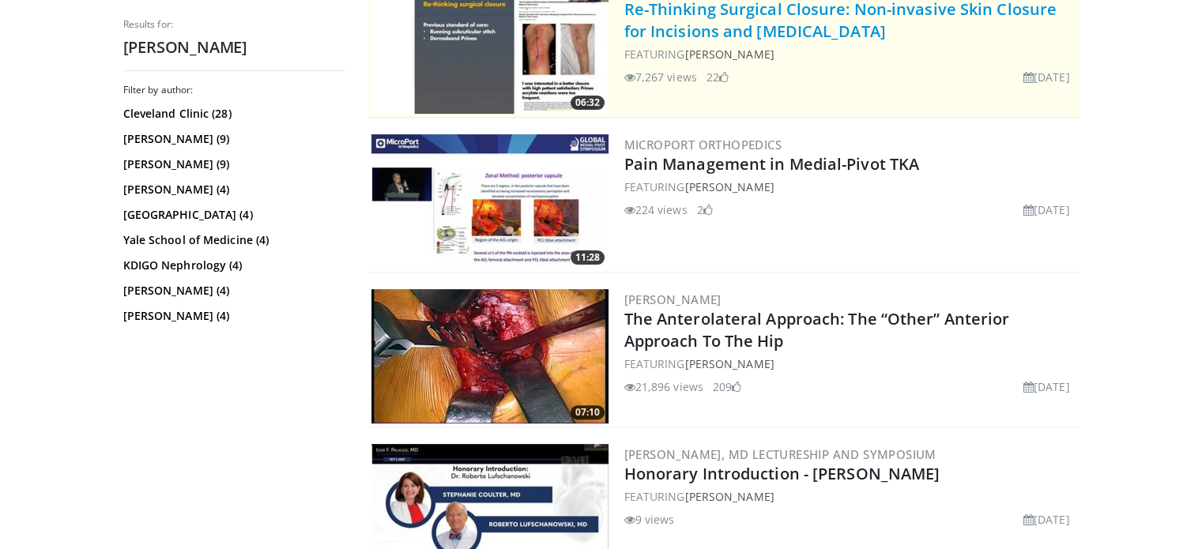
scroll to position [395, 0]
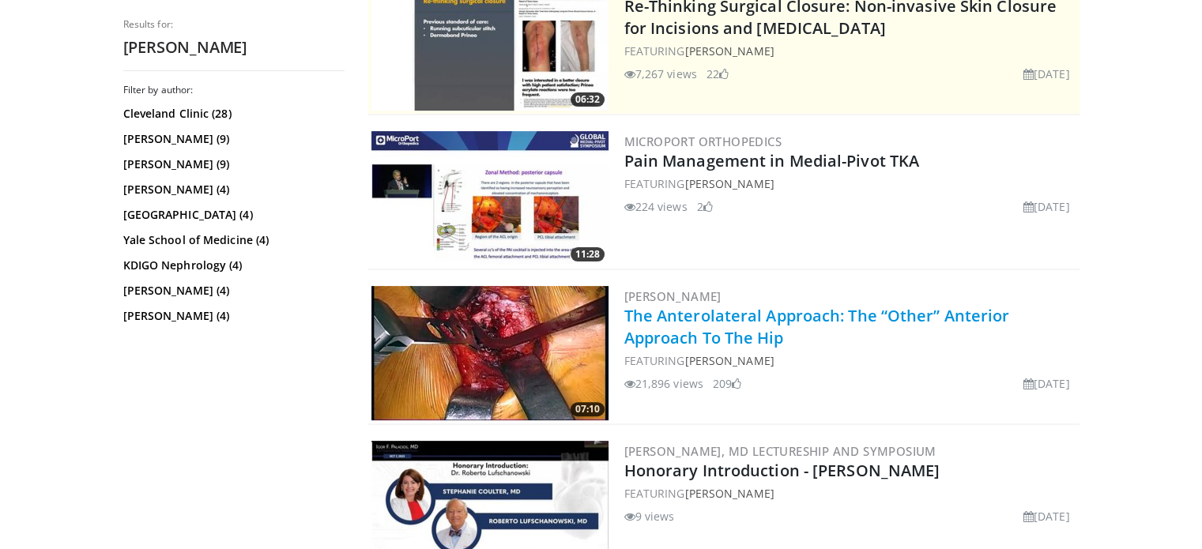
click at [739, 320] on link "The Anterolateral Approach: The “Other” Anterior Approach To The Hip" at bounding box center [817, 326] width 386 height 43
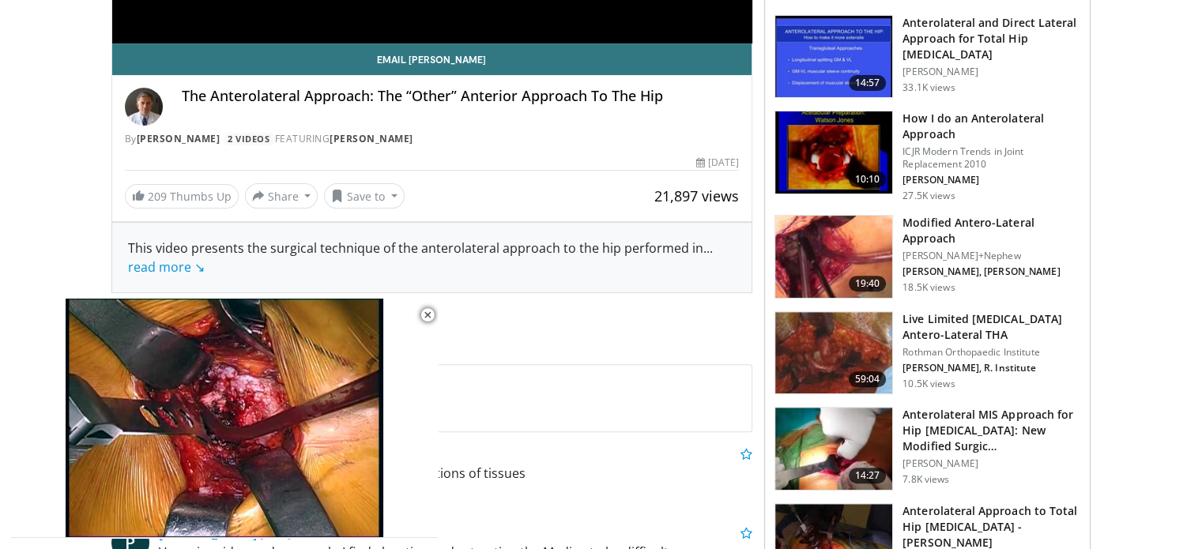
scroll to position [553, 0]
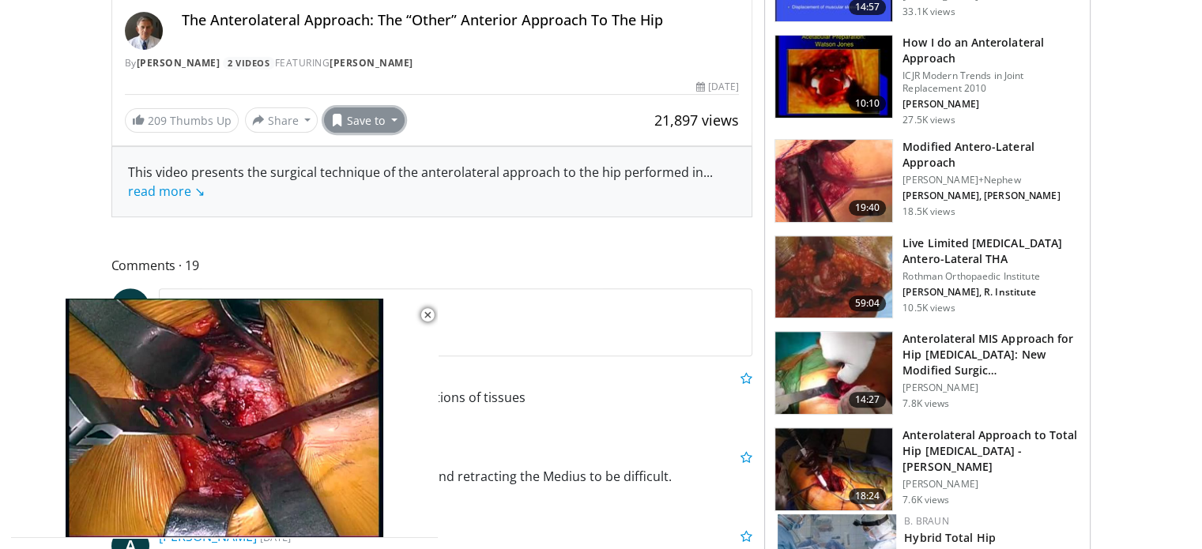
click at [383, 123] on button "Save to" at bounding box center [364, 120] width 81 height 25
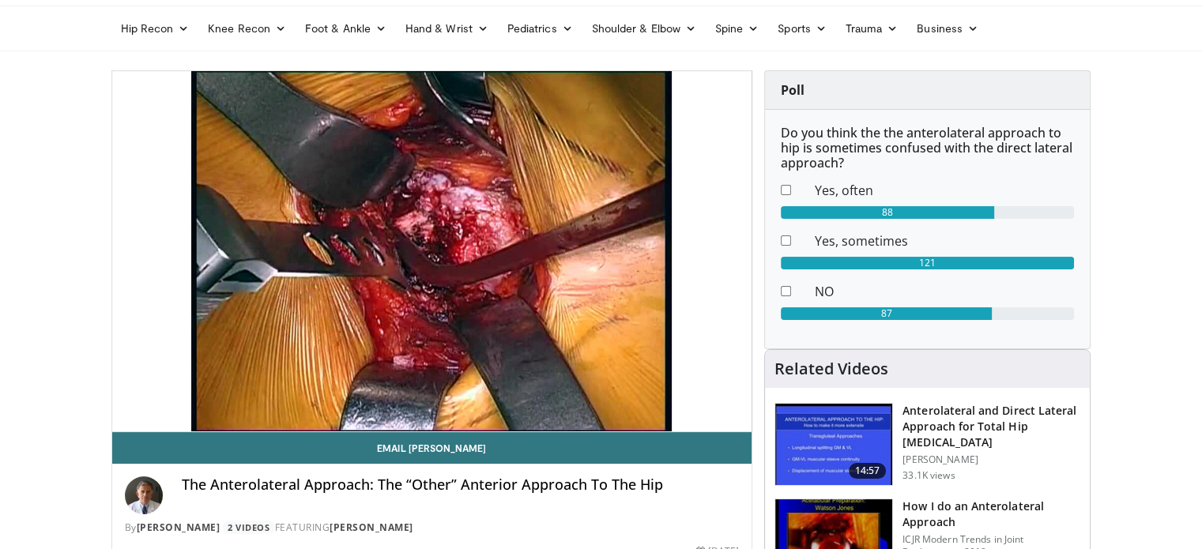
scroll to position [0, 0]
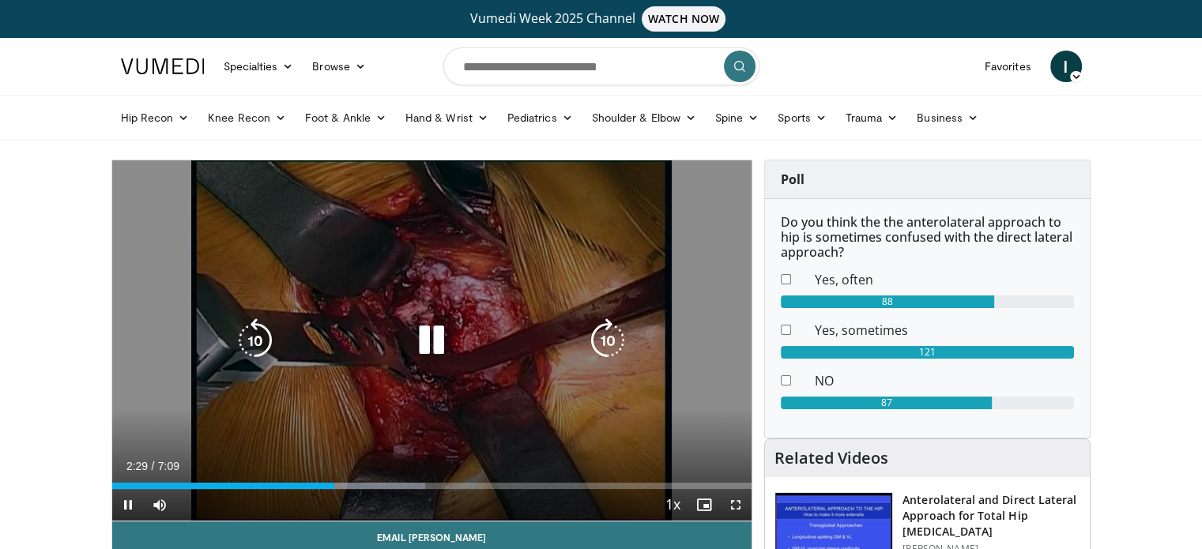
click at [402, 304] on div "10 seconds Tap to unmute" at bounding box center [432, 340] width 640 height 360
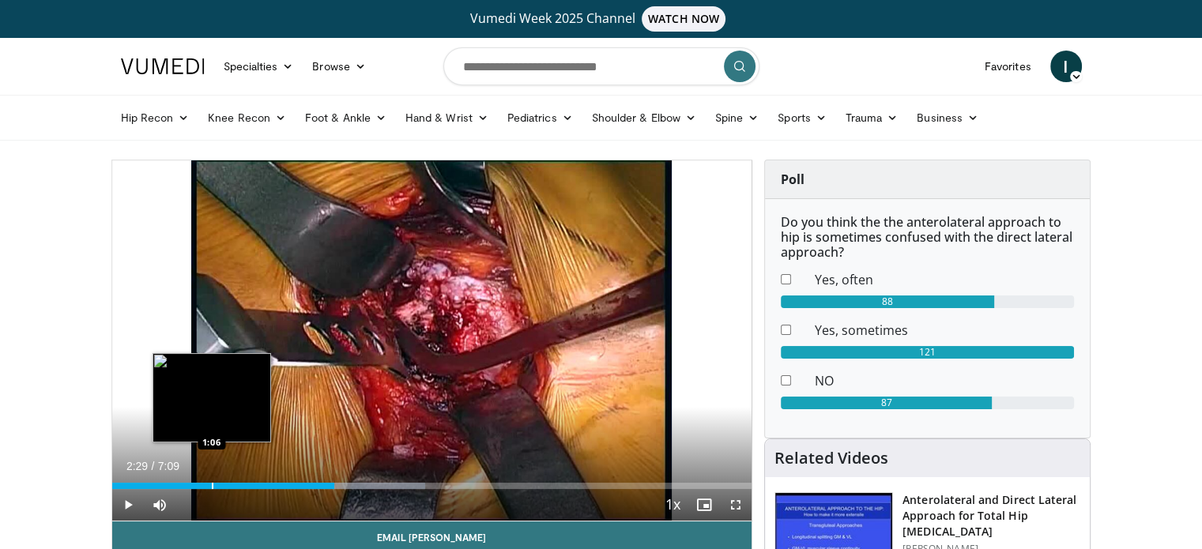
click at [211, 480] on div "Loaded : 48.93% 2:29 1:06" at bounding box center [432, 481] width 640 height 15
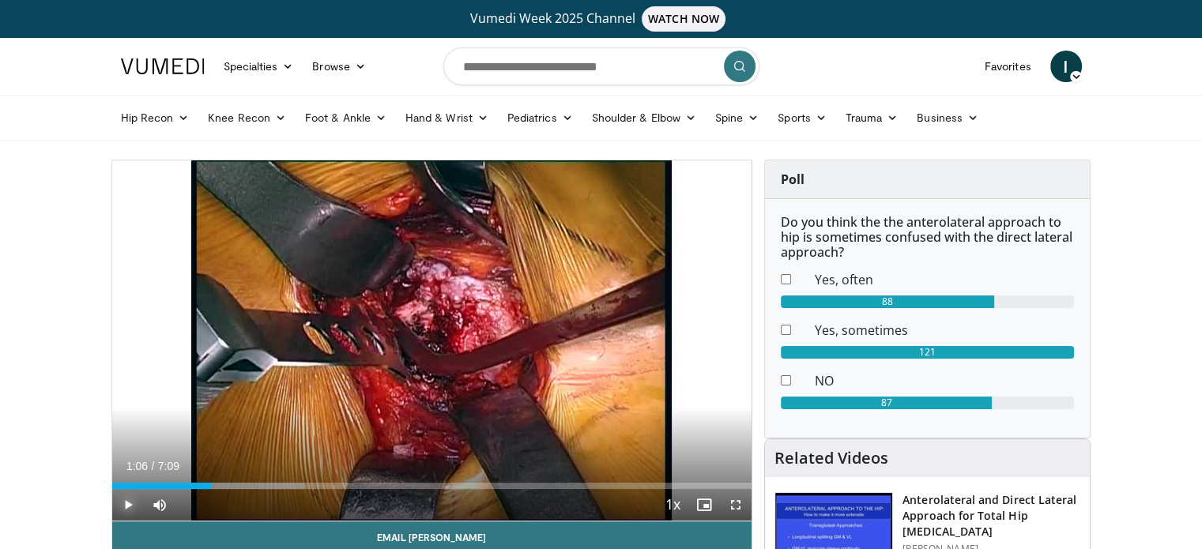
click at [121, 504] on span "Video Player" at bounding box center [128, 505] width 32 height 32
click at [738, 499] on span "Video Player" at bounding box center [736, 505] width 32 height 32
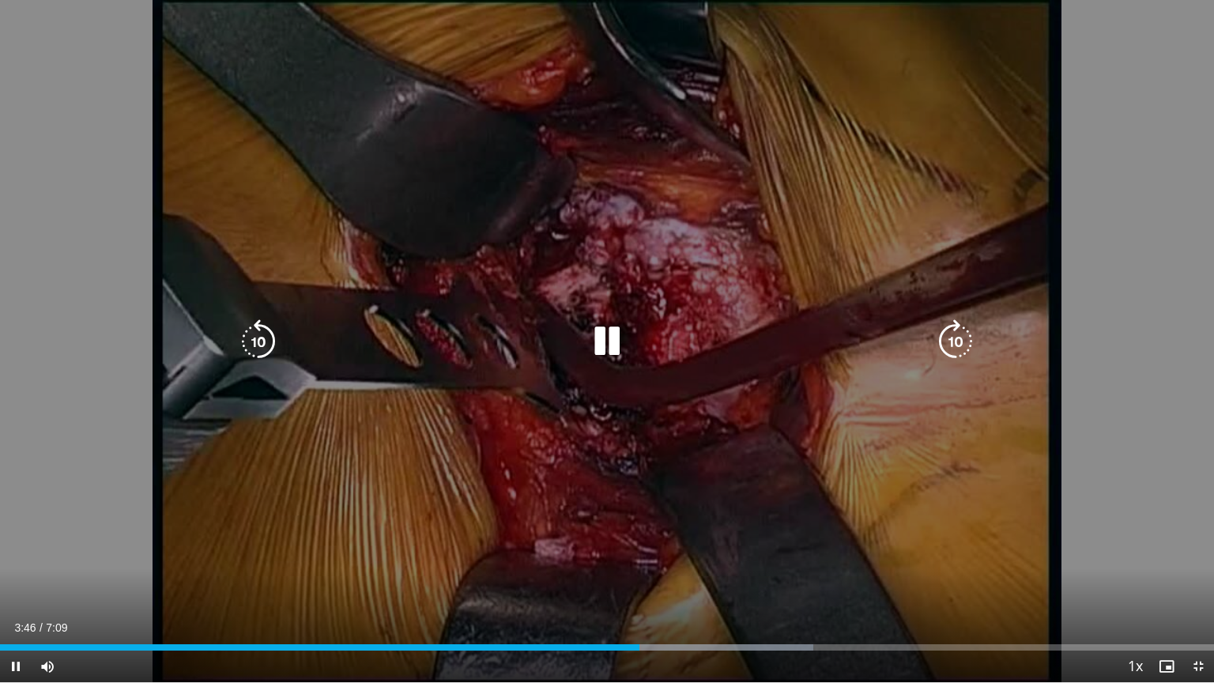
click at [608, 339] on icon "Video Player" at bounding box center [607, 341] width 44 height 44
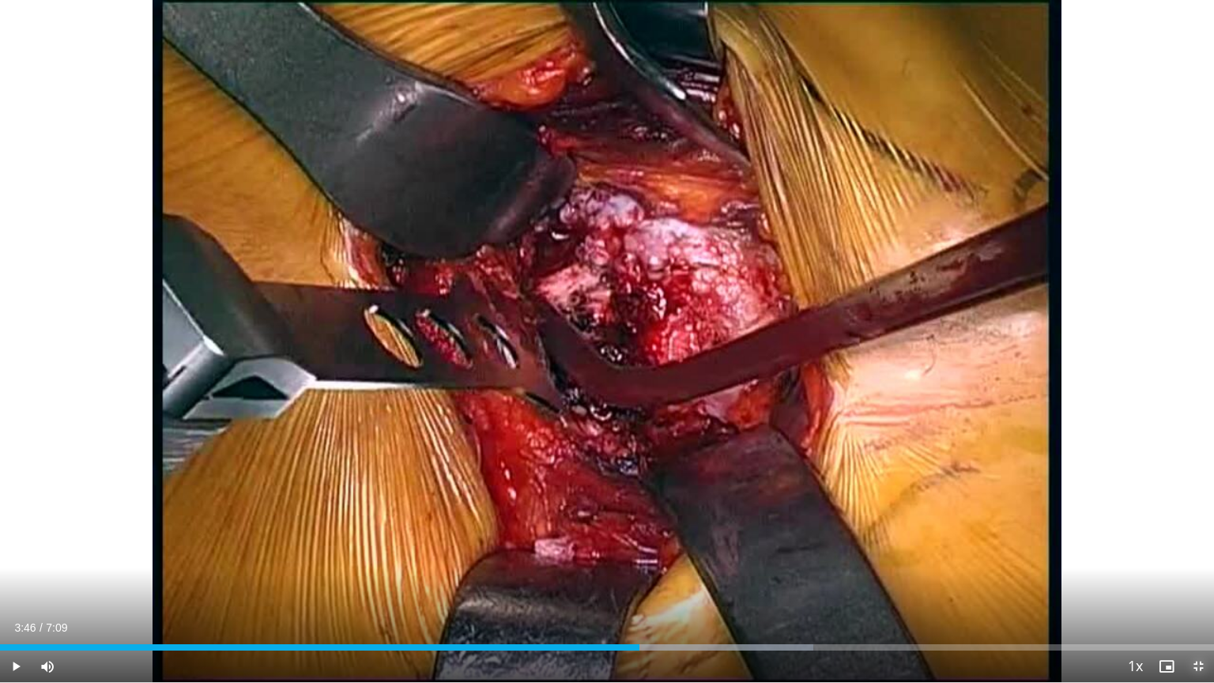
click at [1198, 549] on span "Video Player" at bounding box center [1199, 667] width 32 height 32
